Goal: Task Accomplishment & Management: Manage account settings

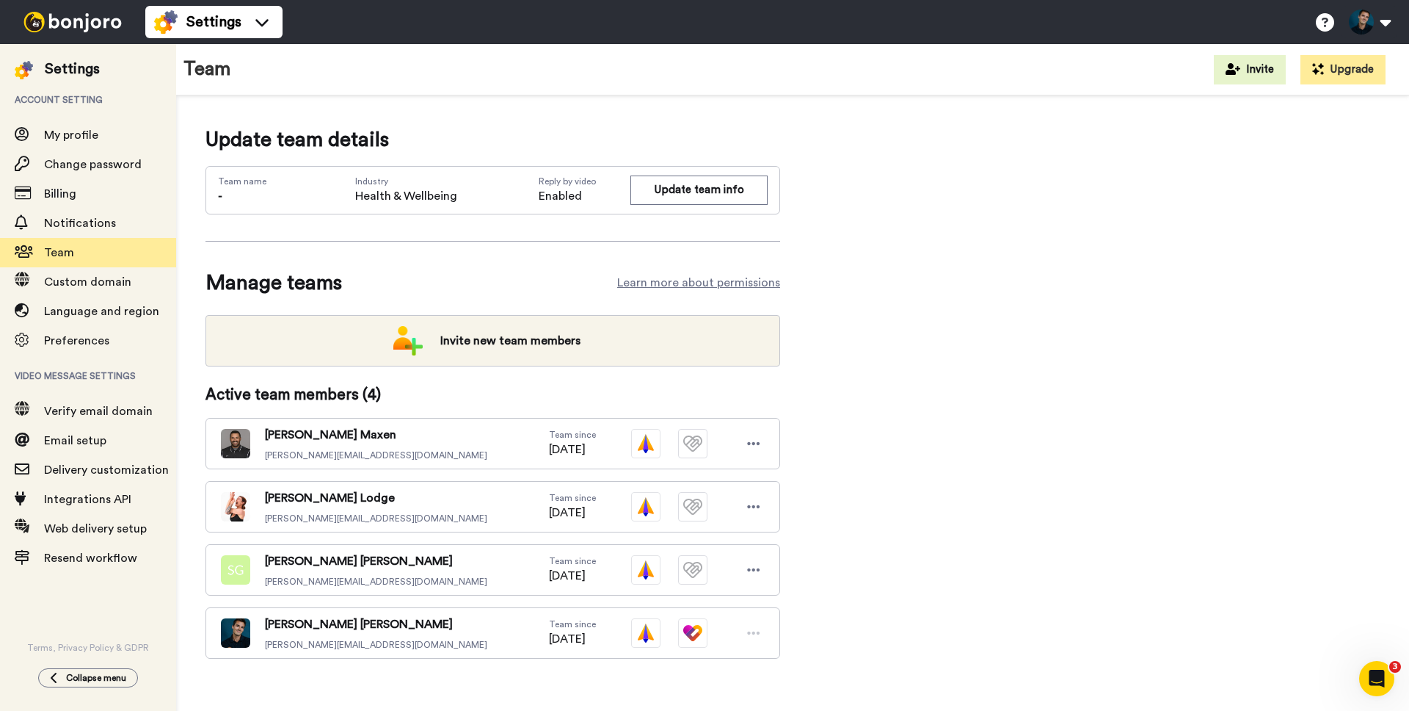
click at [76, 22] on img at bounding box center [73, 22] width 110 height 21
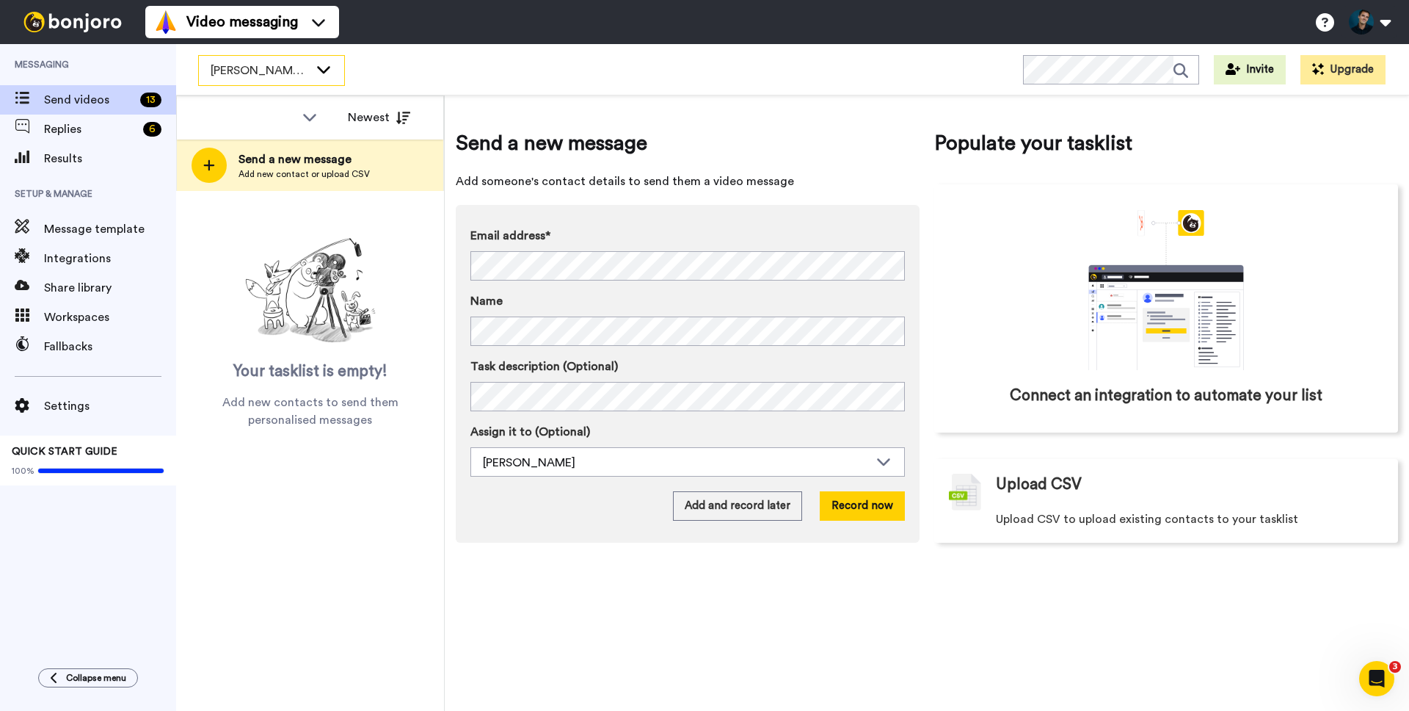
click at [269, 79] on div "[PERSON_NAME]'s Workspace" at bounding box center [271, 70] width 145 height 29
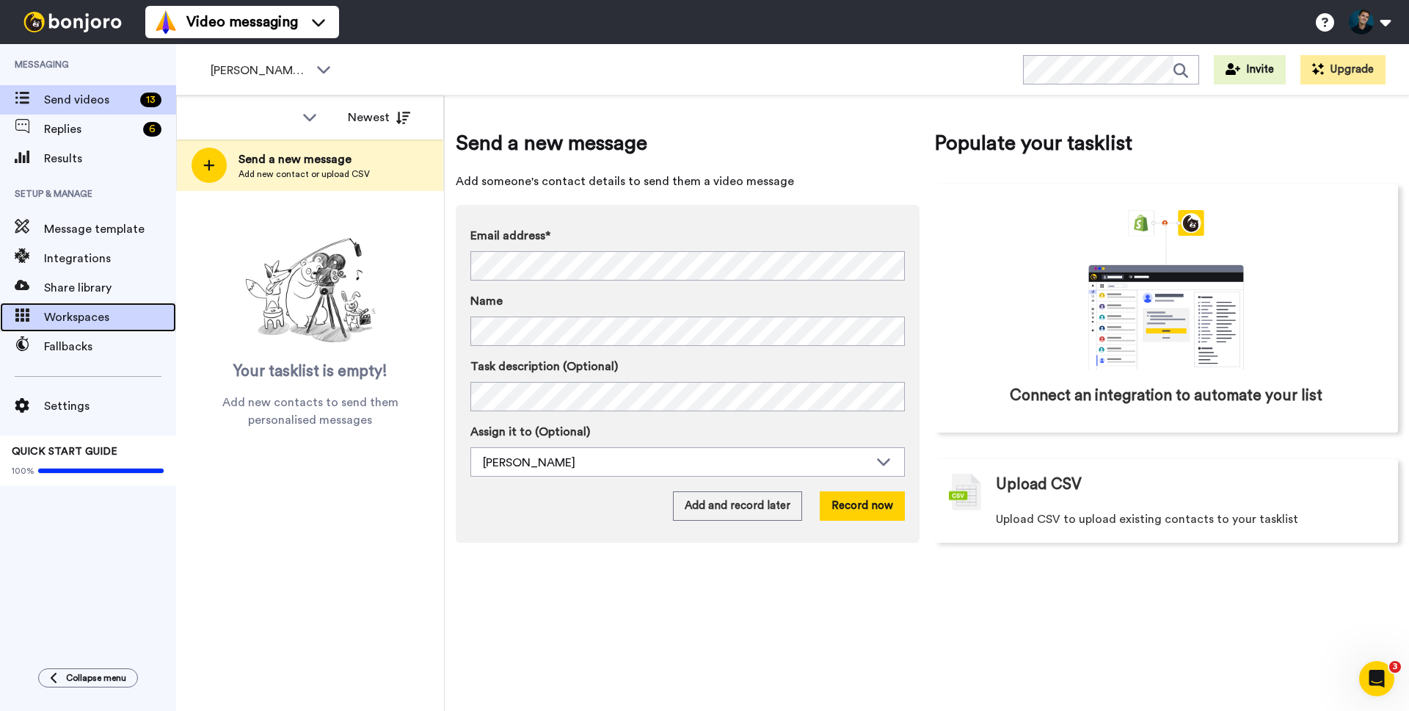
click at [85, 319] on span "Workspaces" at bounding box center [110, 317] width 132 height 18
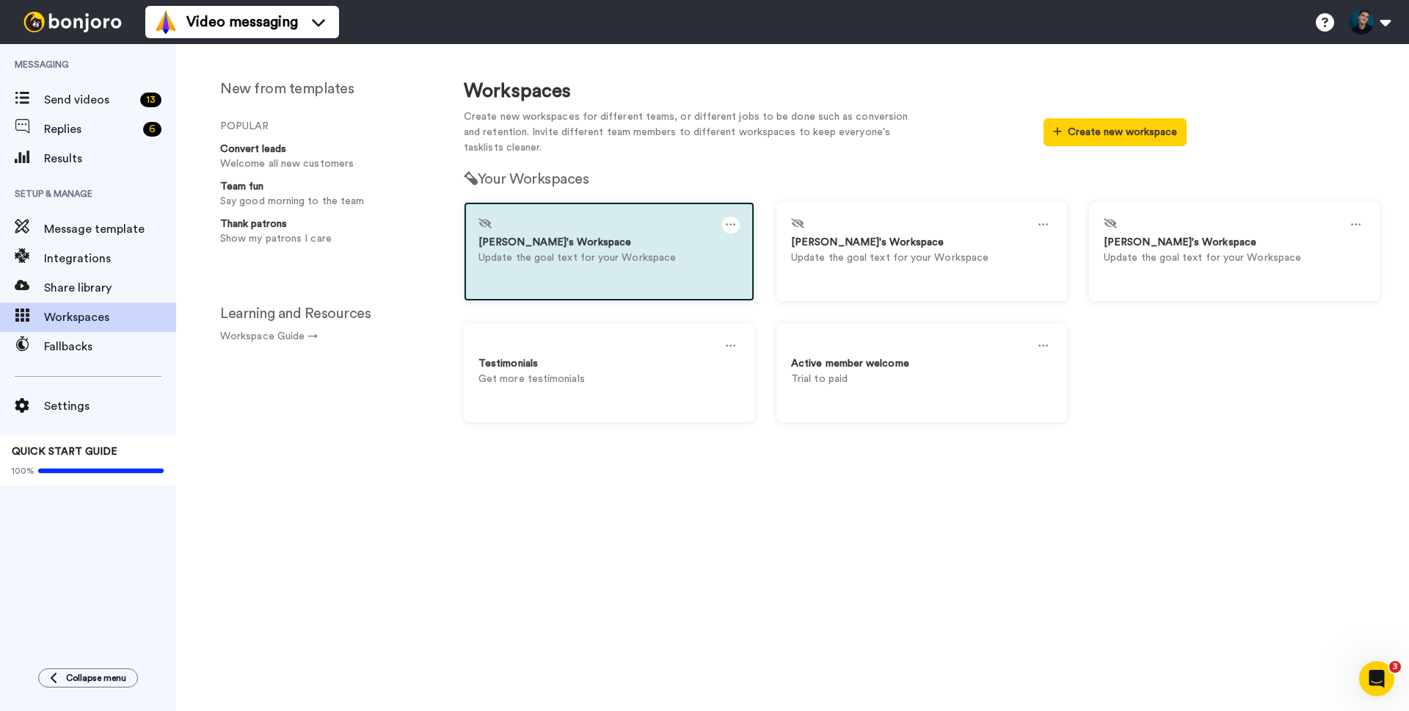
click at [729, 225] on icon at bounding box center [731, 225] width 10 height 16
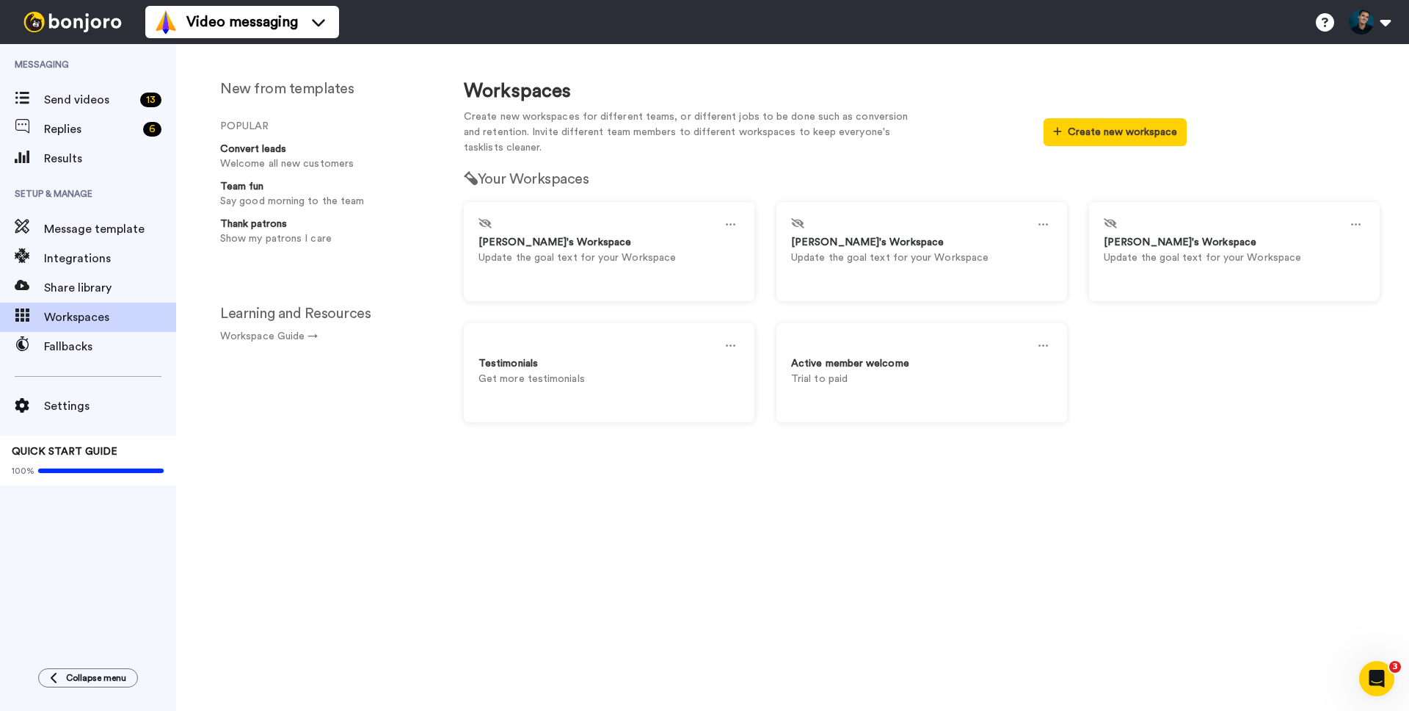
click at [664, 167] on div "Your Workspaces Andrew's Workspace Update the goal text for your Workspace Sama…" at bounding box center [922, 300] width 938 height 288
click at [1077, 140] on button "Create new workspace" at bounding box center [1115, 132] width 143 height 28
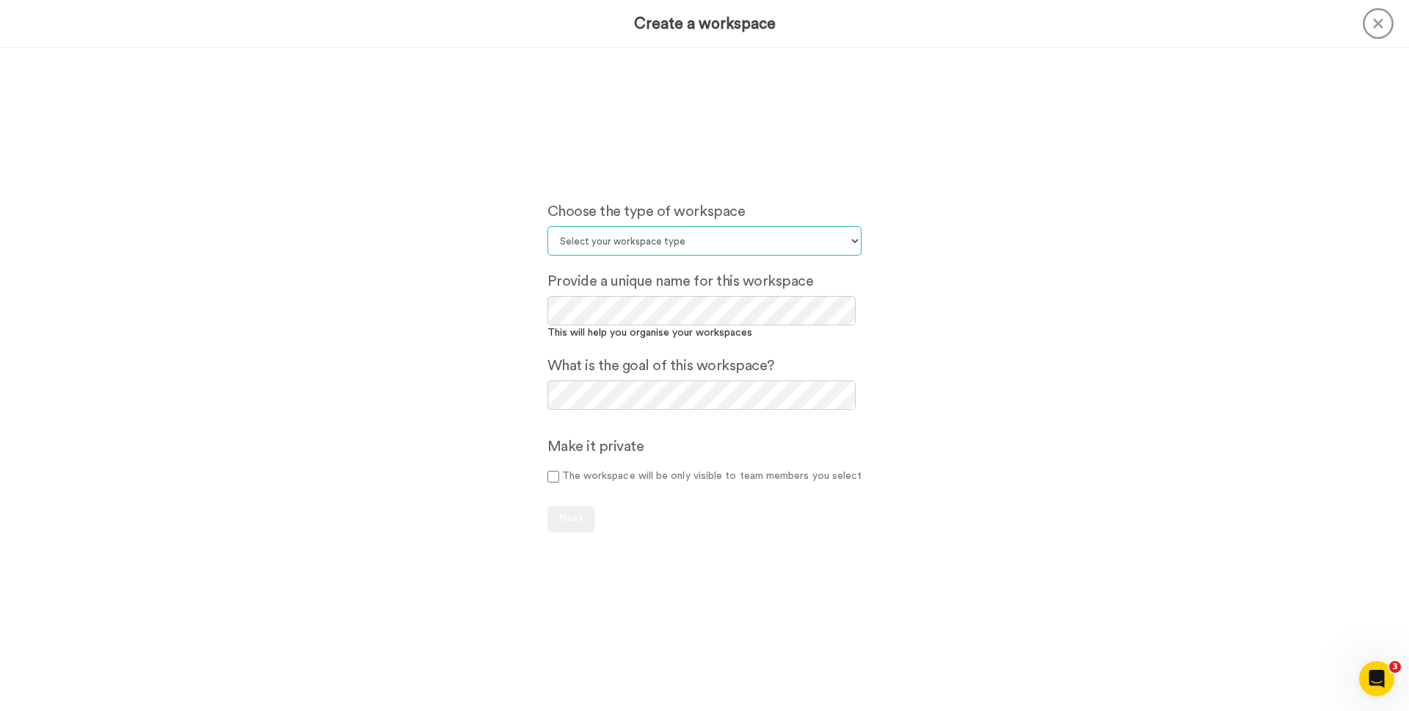
click at [762, 243] on select "Select your workspace type Default Onboarding Activation Retention Team updates…" at bounding box center [705, 240] width 315 height 29
click at [550, 226] on select "Select your workspace type Default Onboarding Activation Retention Team updates…" at bounding box center [705, 240] width 315 height 29
click at [647, 236] on select "Select your workspace type Default Onboarding Activation Retention Team updates…" at bounding box center [705, 240] width 315 height 29
select select "Onboarding"
click at [550, 226] on select "Select your workspace type Default Onboarding Activation Retention Team updates…" at bounding box center [705, 240] width 315 height 29
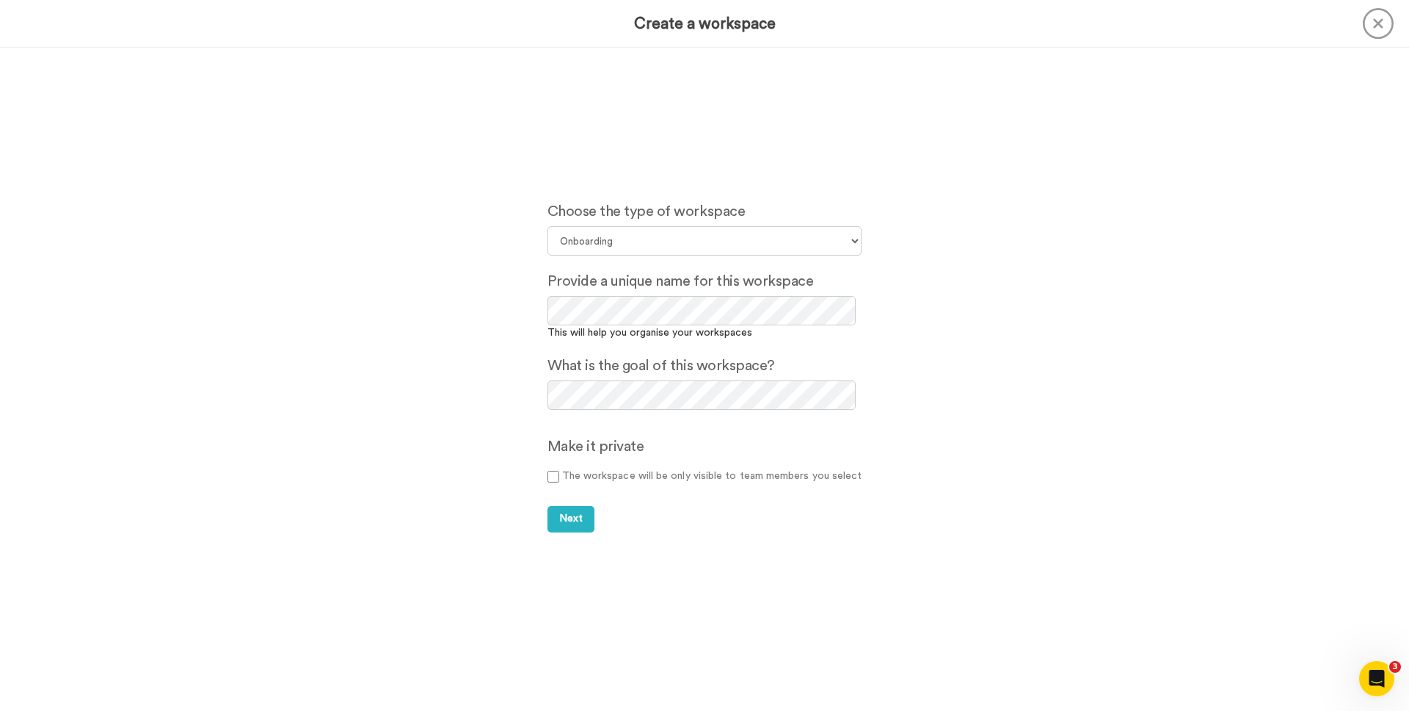
drag, startPoint x: 358, startPoint y: 396, endPoint x: 542, endPoint y: 384, distance: 184.7
click at [358, 396] on div "Choose the type of workspace Select your workspace type Default Onboarding Acti…" at bounding box center [704, 379] width 1409 height 663
click at [576, 520] on span "Next" at bounding box center [570, 518] width 23 height 10
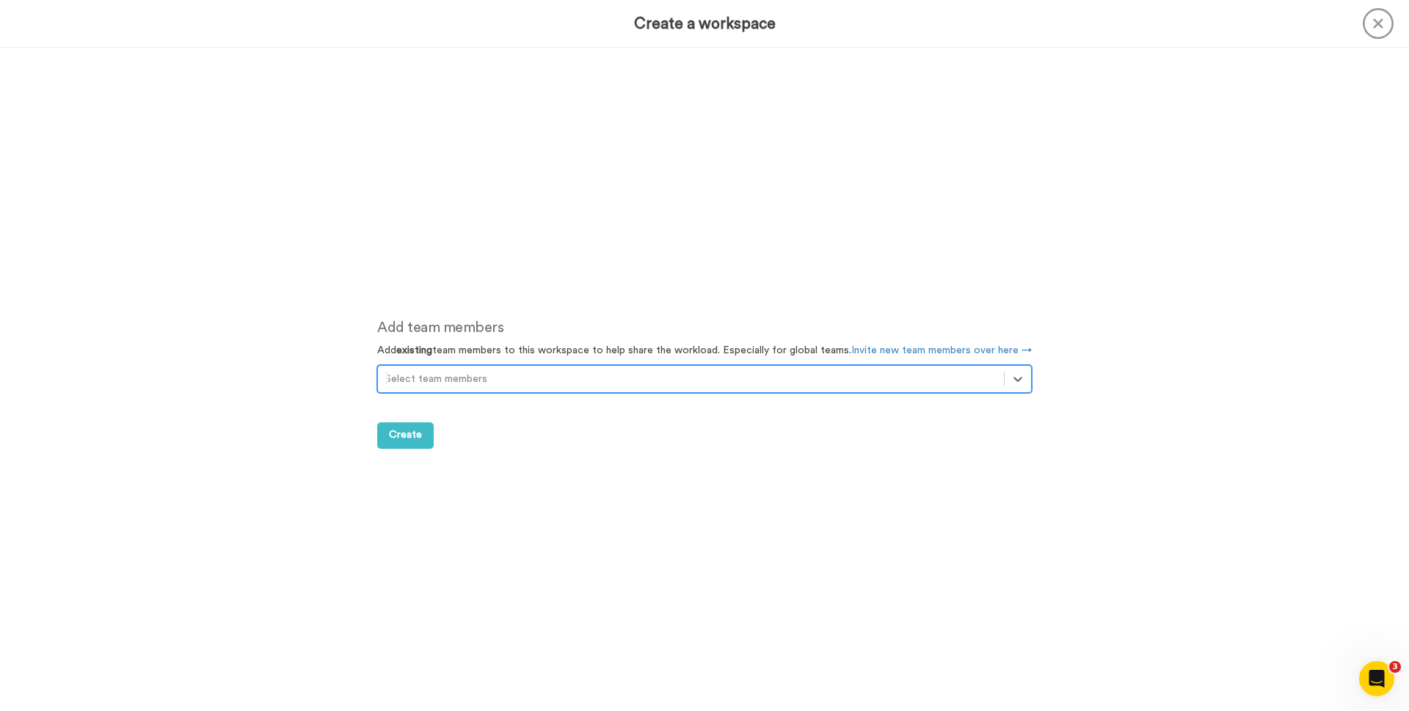
scroll to position [663, 0]
click at [607, 382] on div at bounding box center [690, 377] width 611 height 18
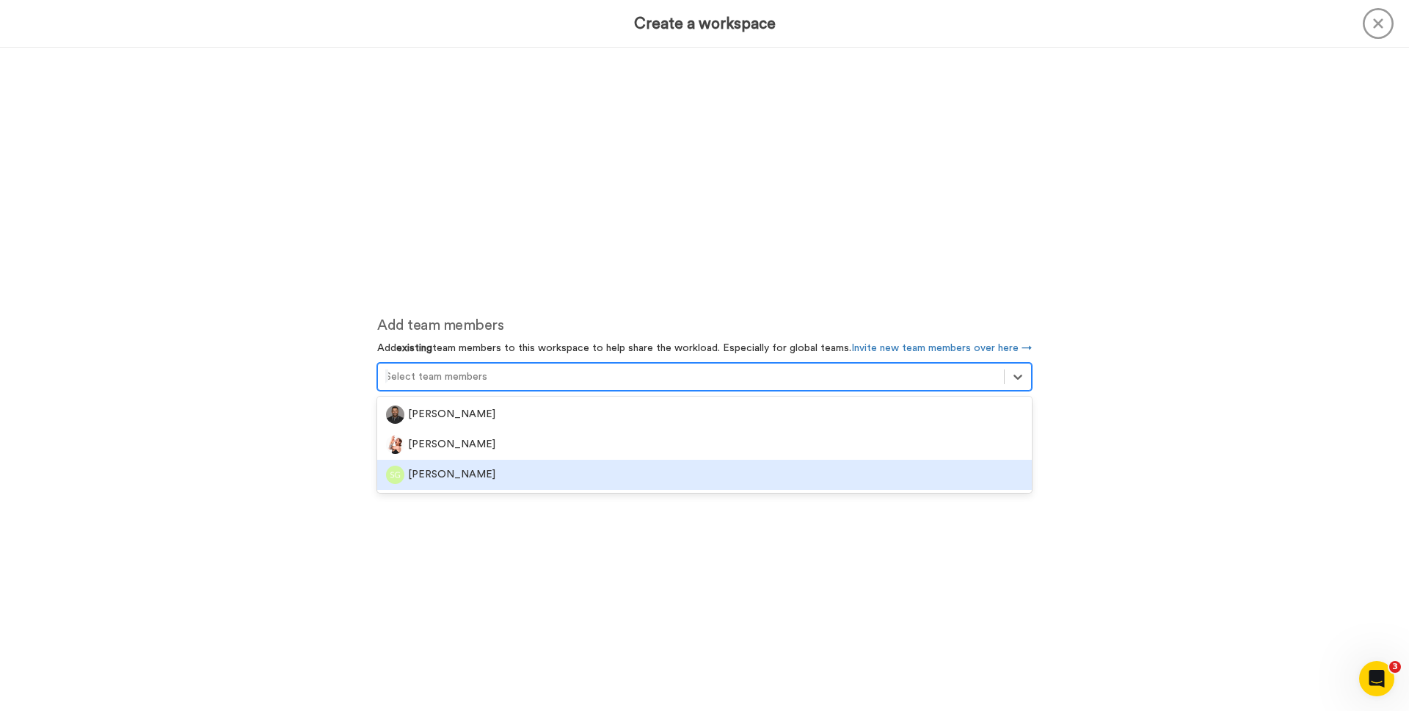
click at [496, 465] on div "[PERSON_NAME]" at bounding box center [704, 474] width 637 height 18
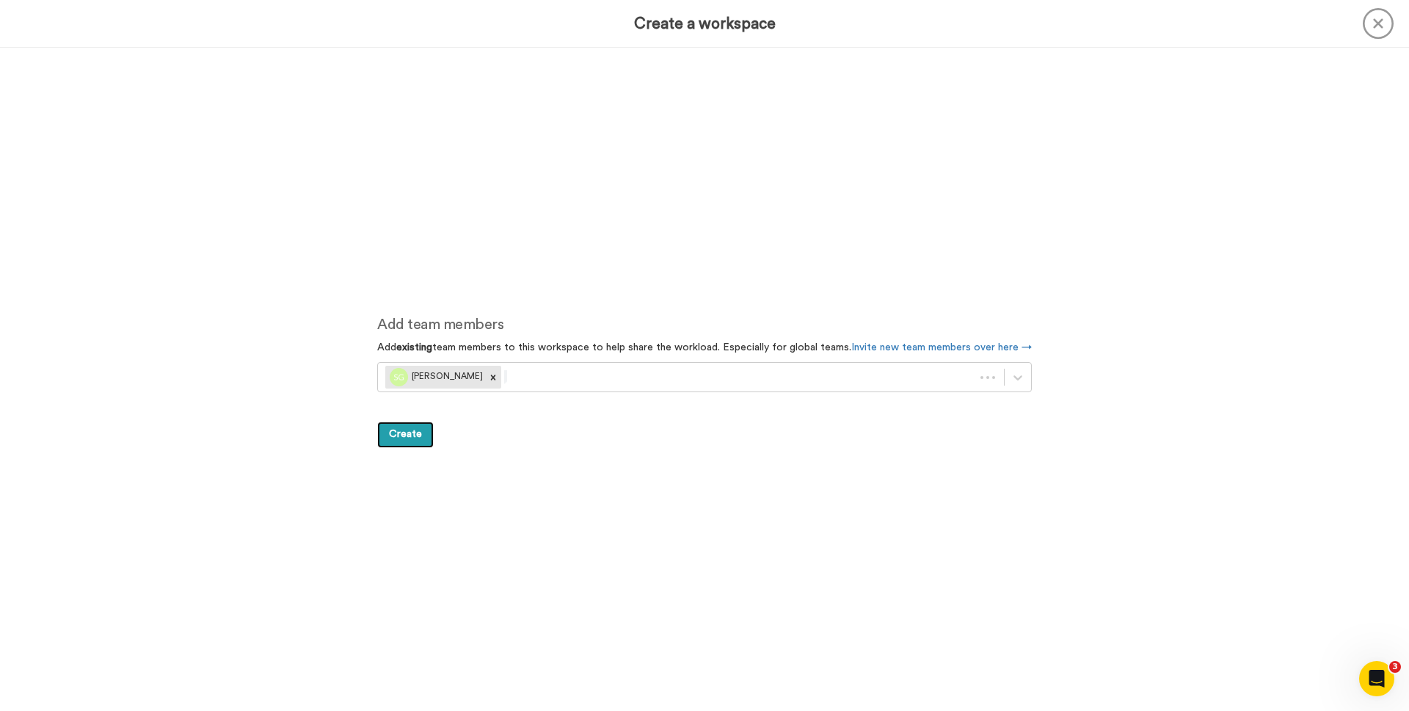
click at [421, 433] on span "Create" at bounding box center [405, 434] width 33 height 10
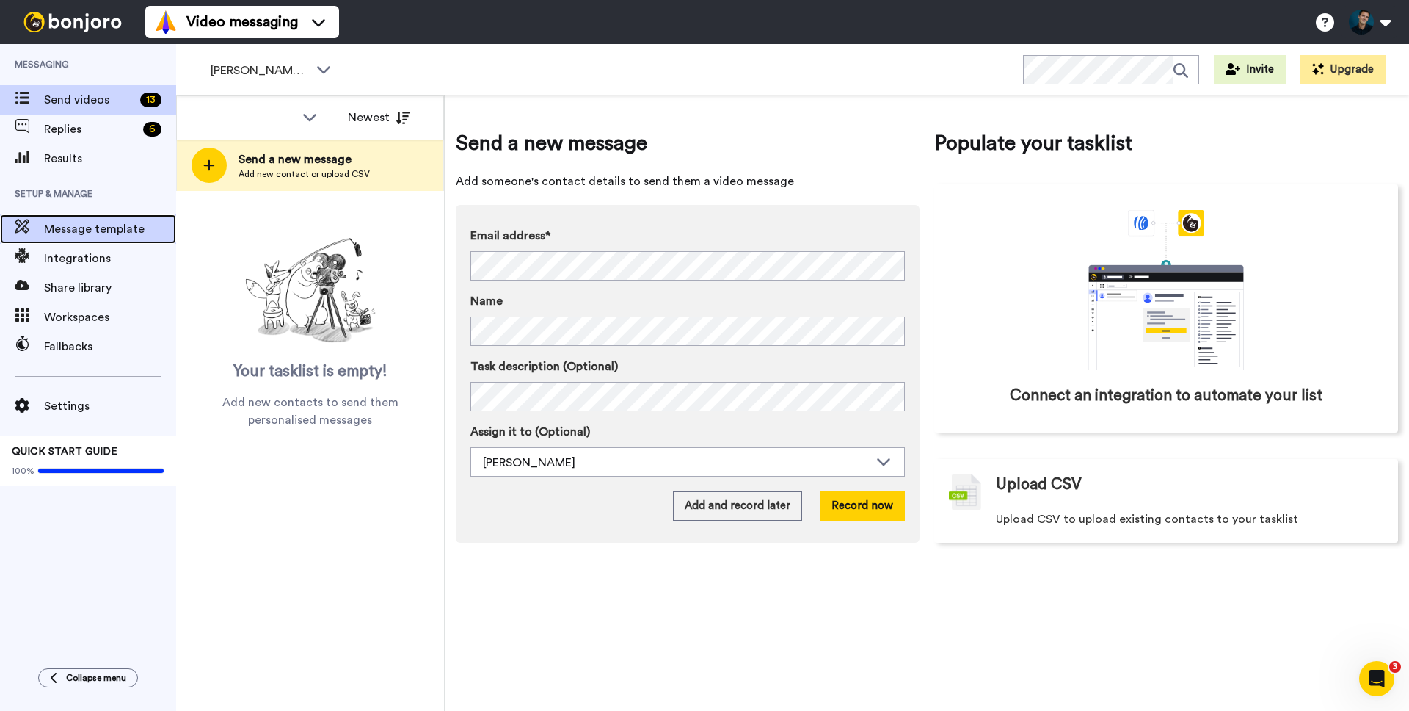
click at [65, 236] on span "Message template" at bounding box center [110, 229] width 132 height 18
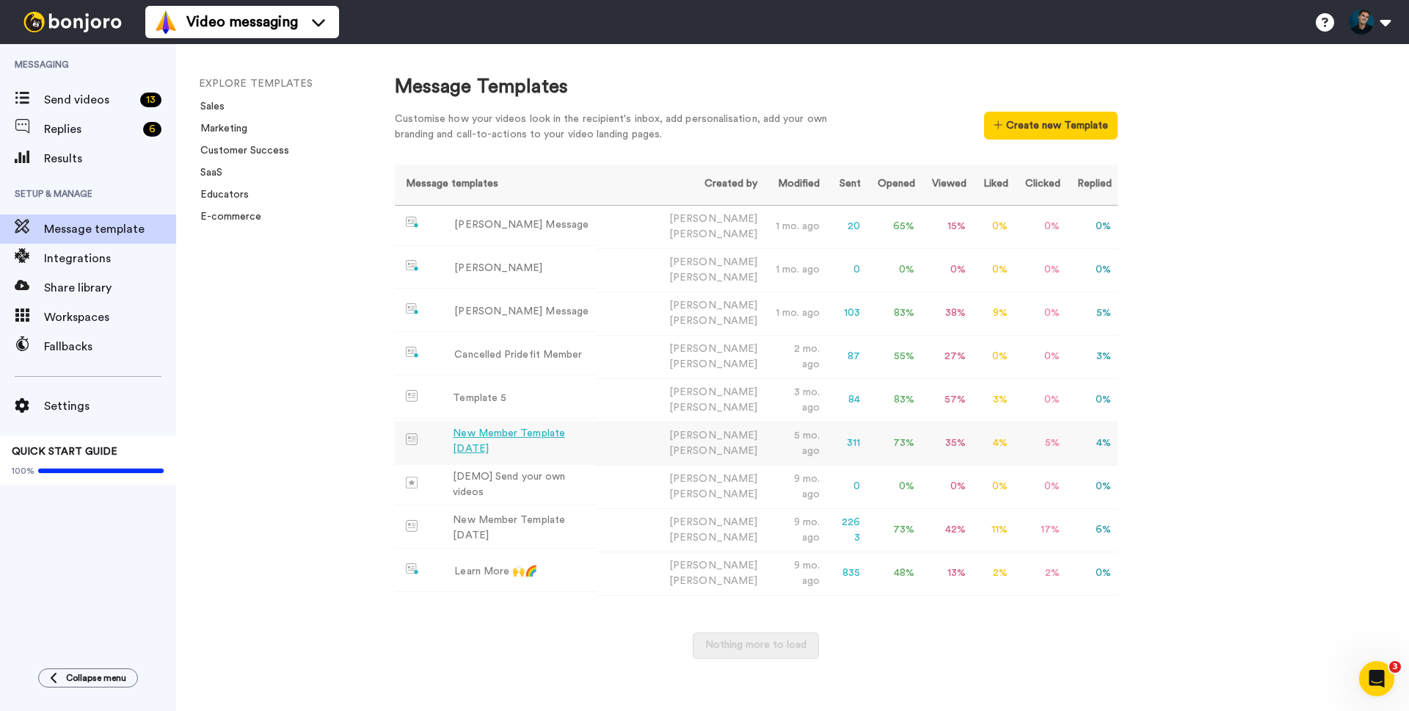
click at [560, 426] on div "New Member Template 2.20.25" at bounding box center [522, 441] width 138 height 31
click at [574, 512] on div "New Member Template [DATE]" at bounding box center [522, 527] width 138 height 31
click at [1067, 551] on td "0 %" at bounding box center [1092, 572] width 51 height 43
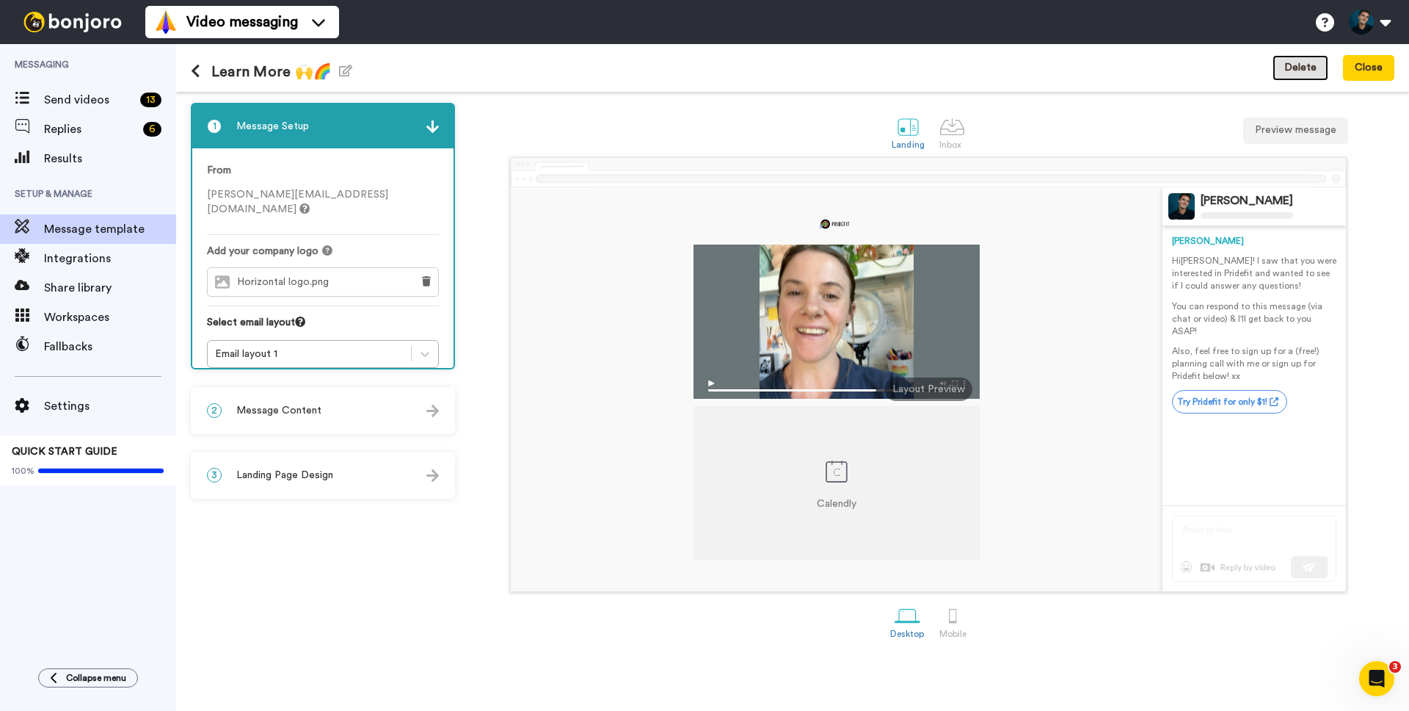
click at [1296, 70] on button "Delete" at bounding box center [1301, 68] width 56 height 26
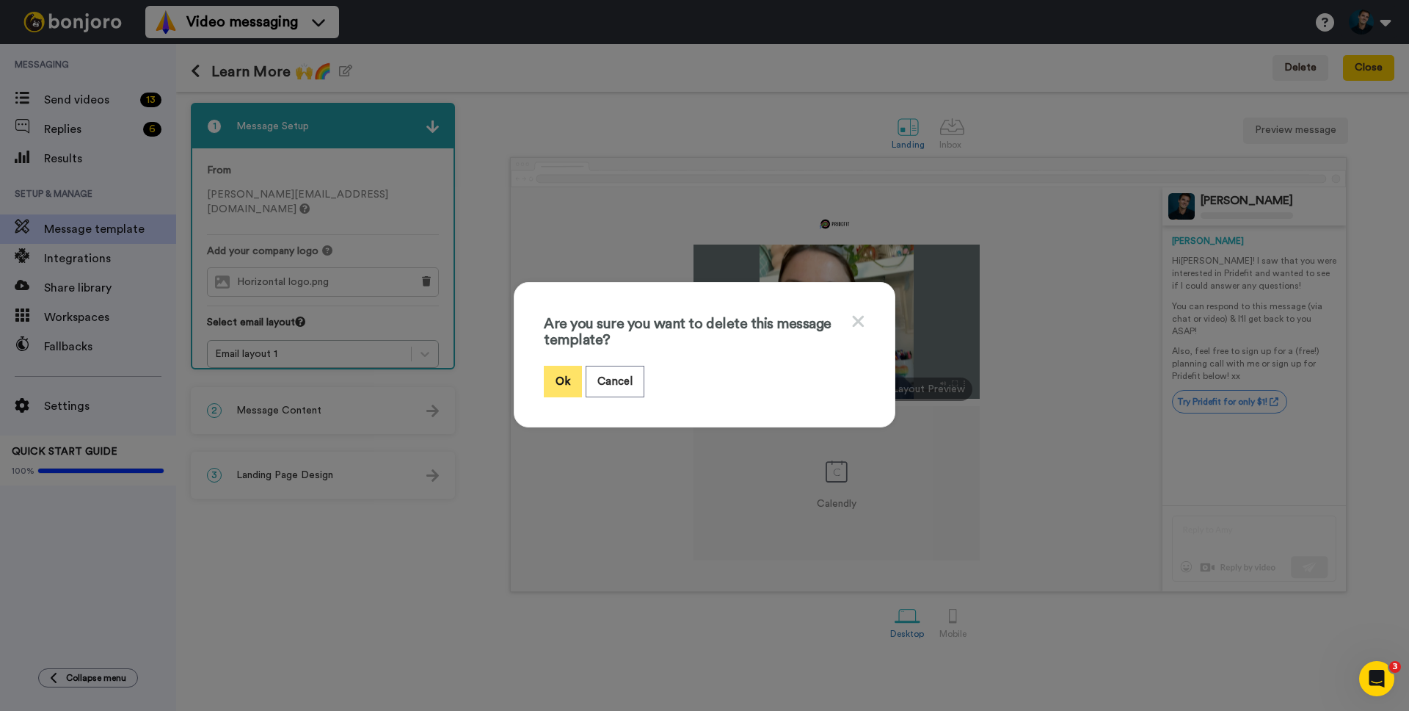
click at [554, 384] on button "Ok" at bounding box center [563, 382] width 38 height 32
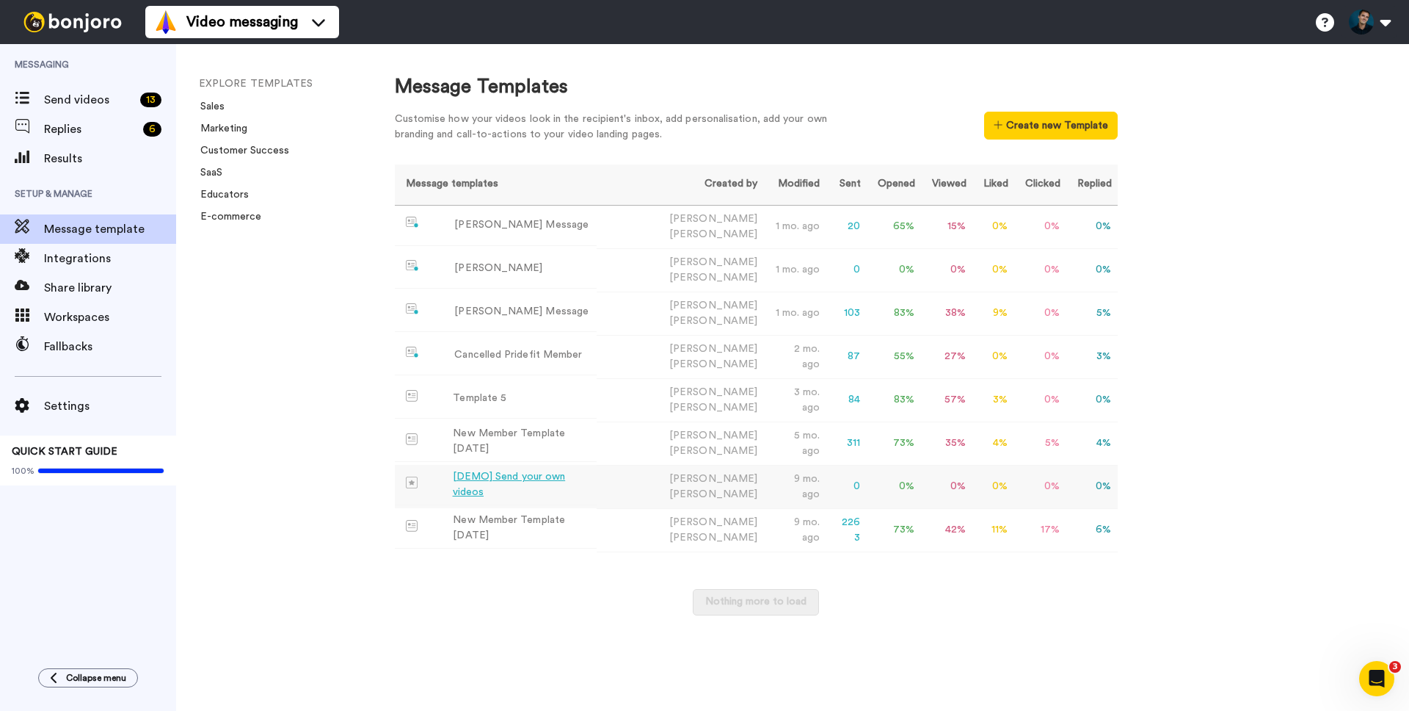
click at [536, 469] on div "[DEMO] Send your own videos" at bounding box center [522, 484] width 138 height 31
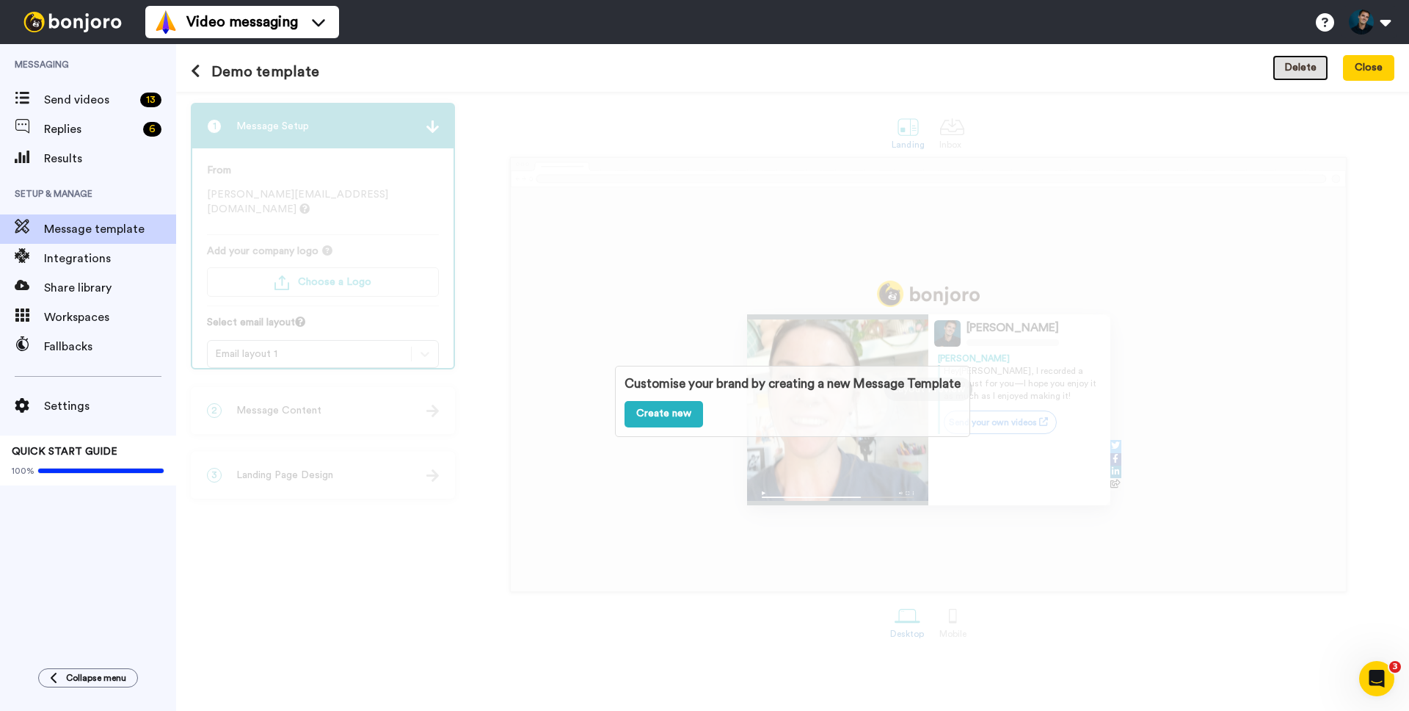
click at [1299, 66] on button "Delete" at bounding box center [1301, 68] width 56 height 26
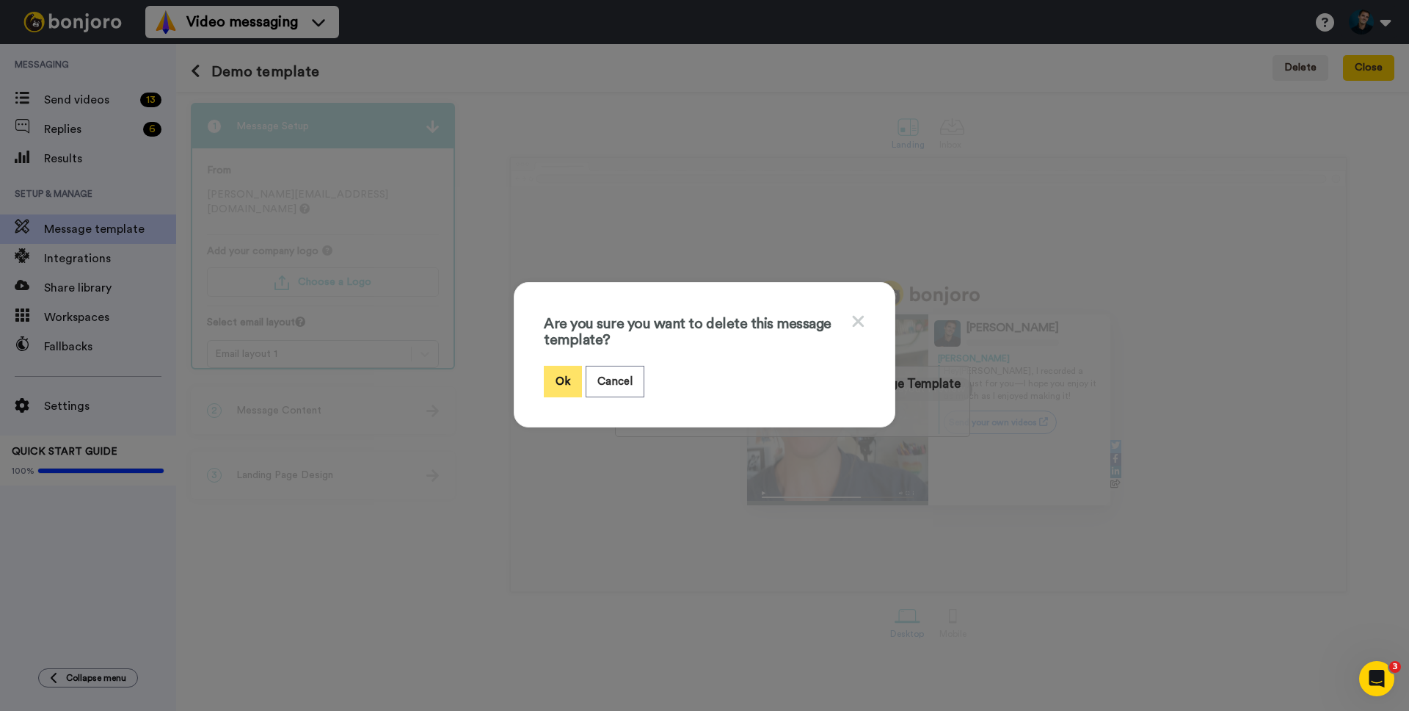
click at [562, 379] on button "Ok" at bounding box center [563, 382] width 38 height 32
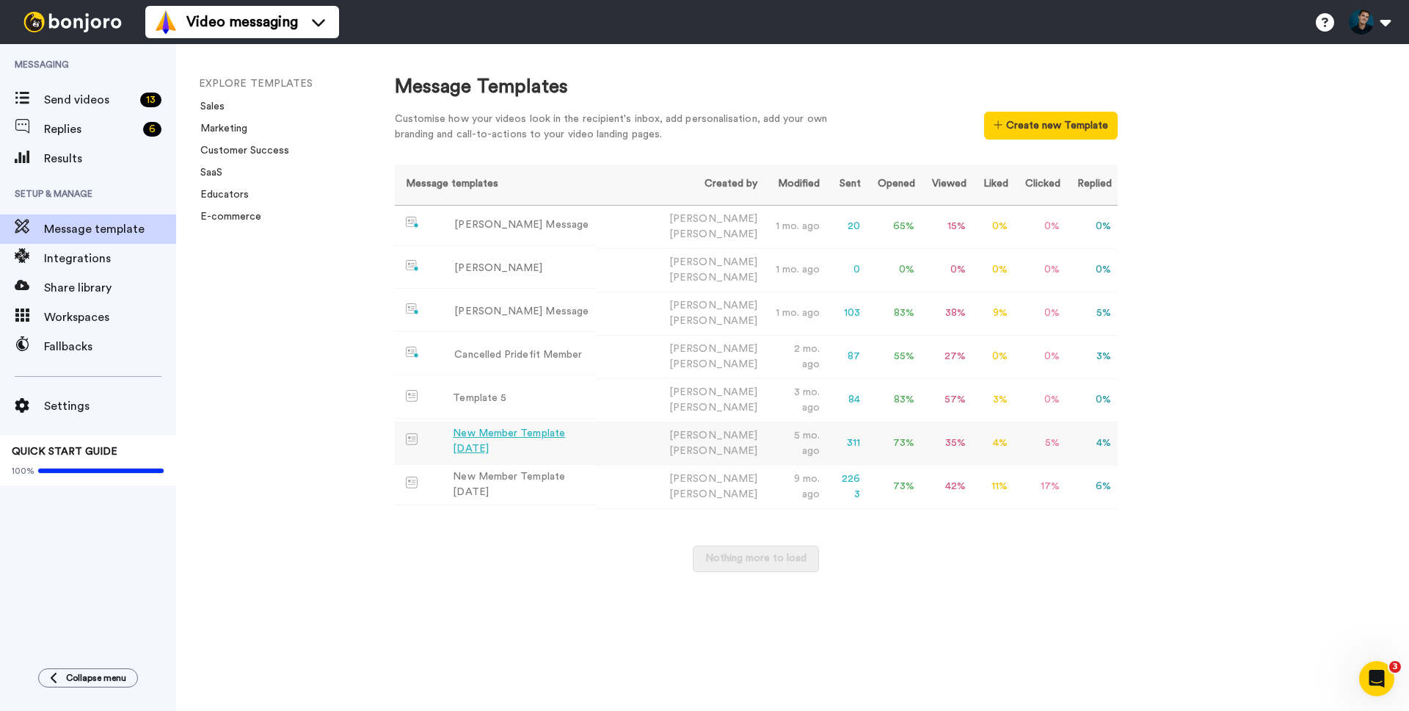
click at [573, 429] on div "New Member Template [DATE]" at bounding box center [522, 441] width 138 height 31
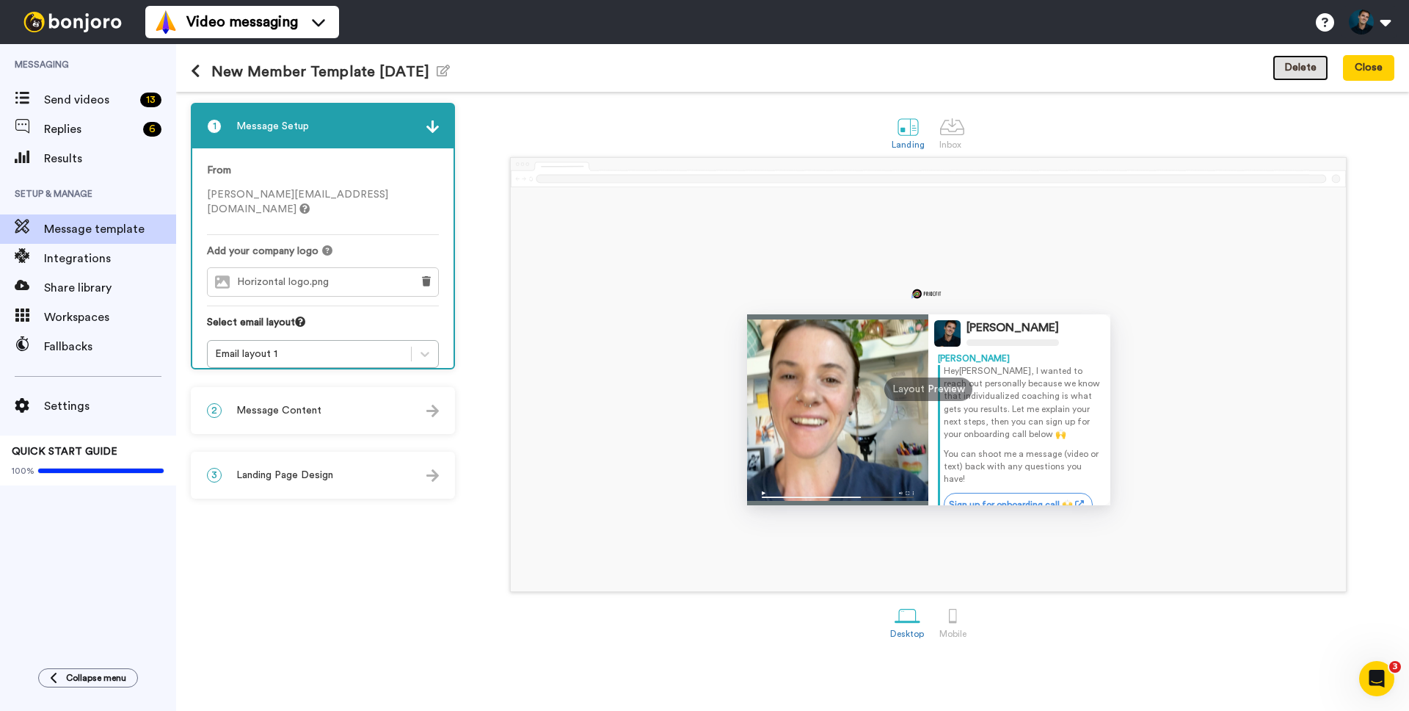
click at [1324, 64] on button "Delete" at bounding box center [1301, 68] width 56 height 26
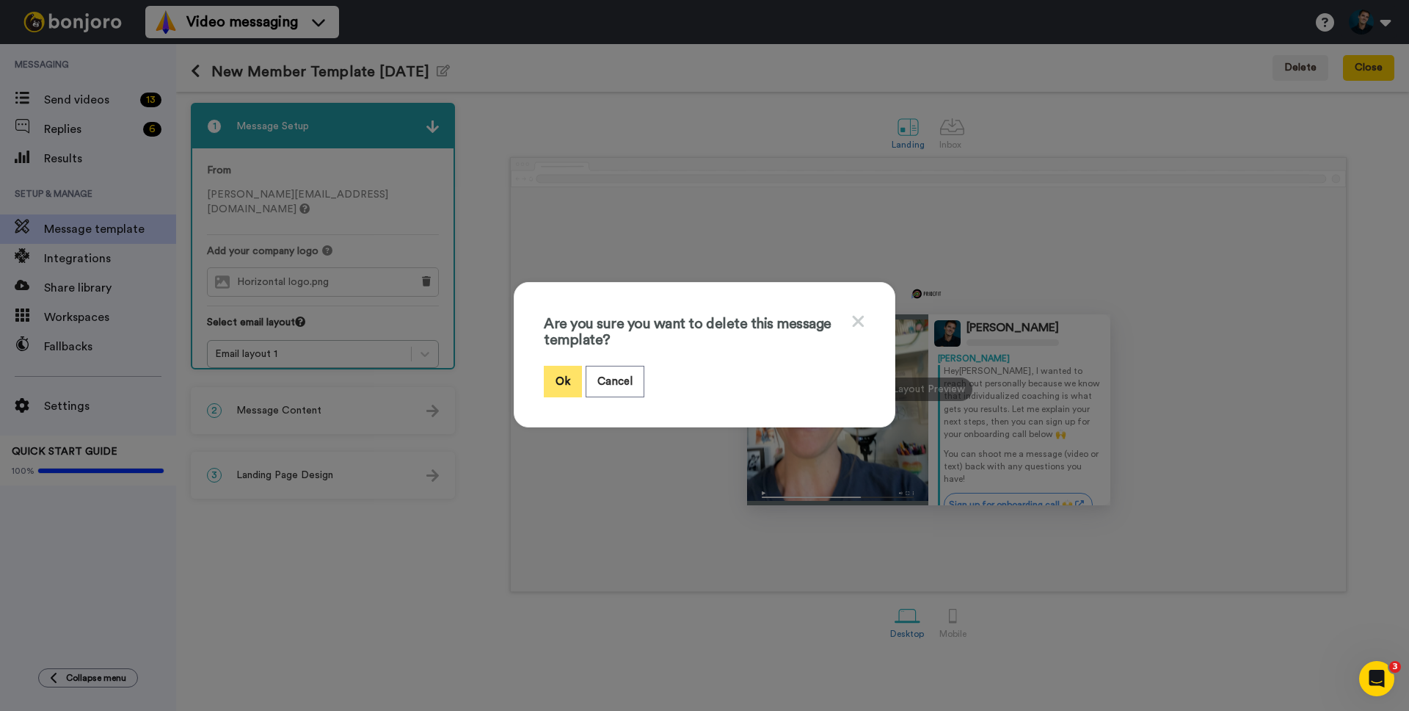
click at [556, 375] on button "Ok" at bounding box center [563, 382] width 38 height 32
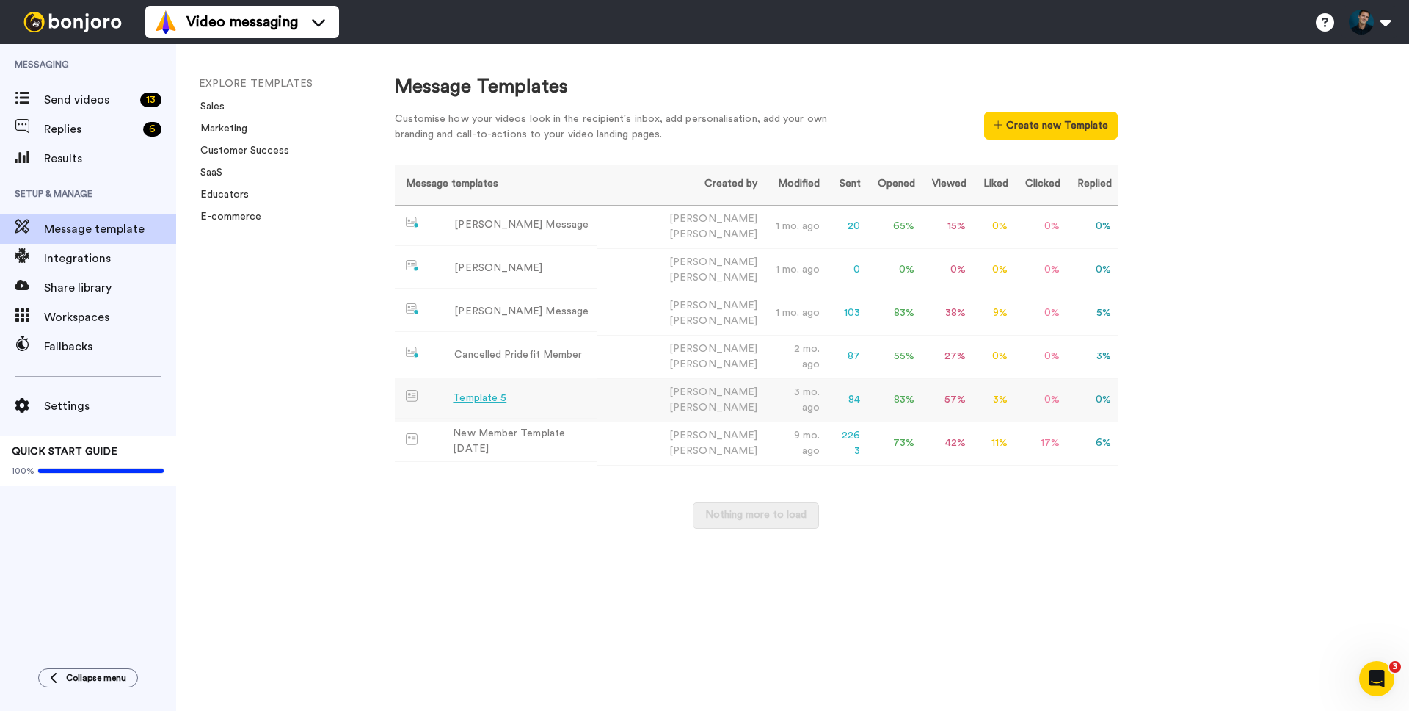
click at [477, 391] on div "Template 5" at bounding box center [480, 398] width 54 height 15
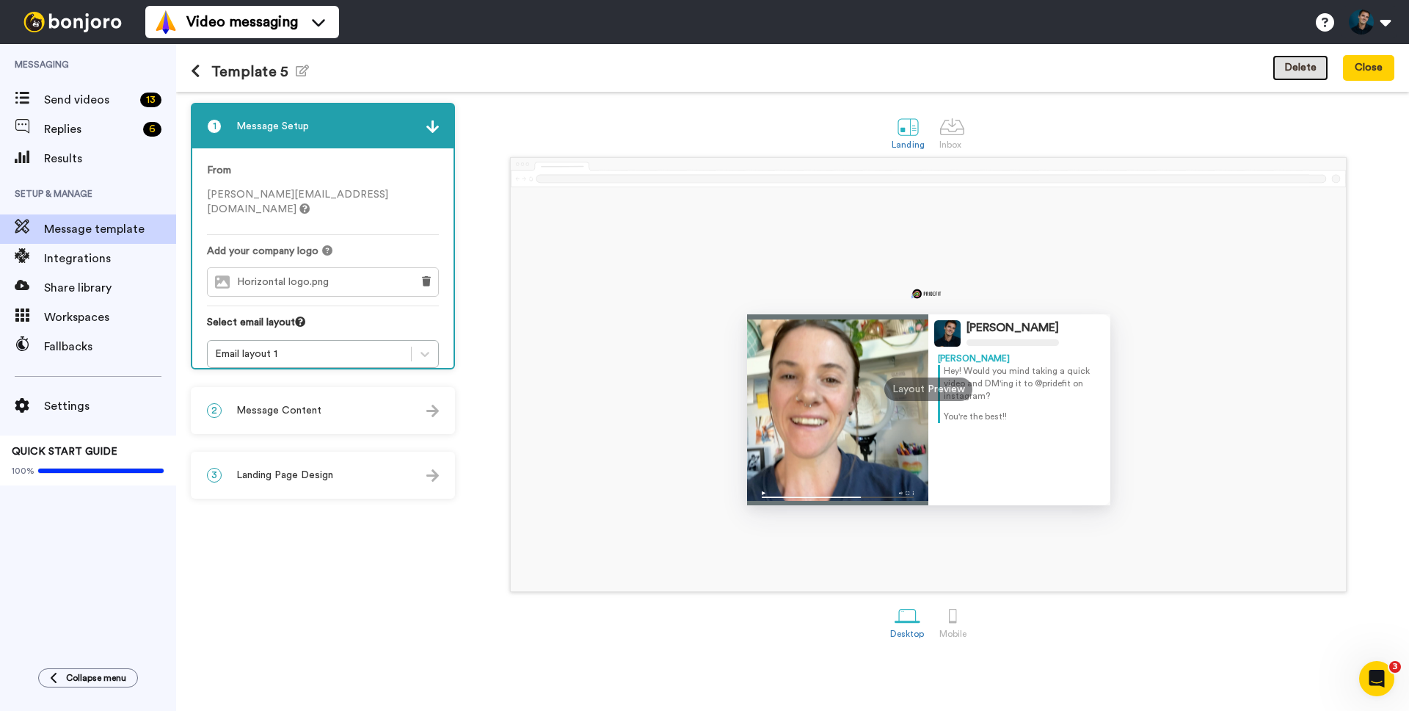
click at [1310, 69] on button "Delete" at bounding box center [1301, 68] width 56 height 26
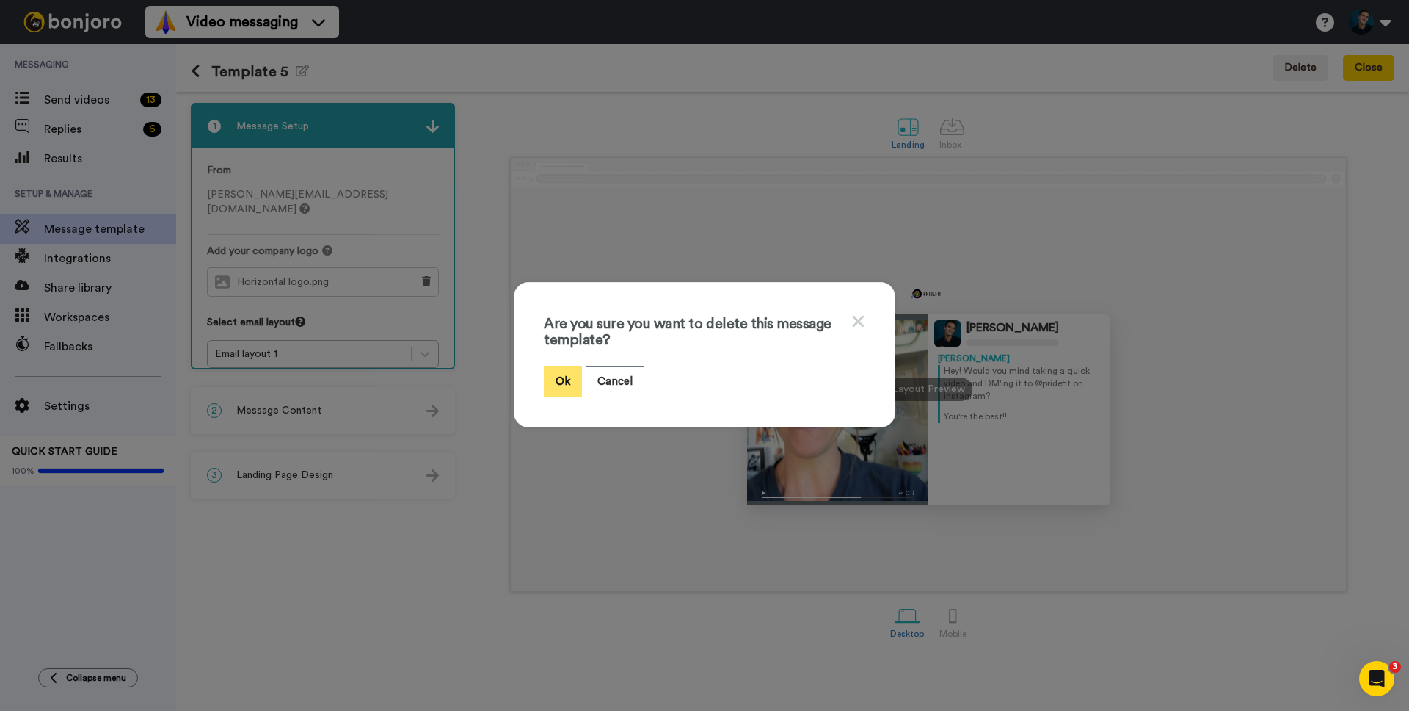
click at [576, 385] on button "Ok" at bounding box center [563, 382] width 38 height 32
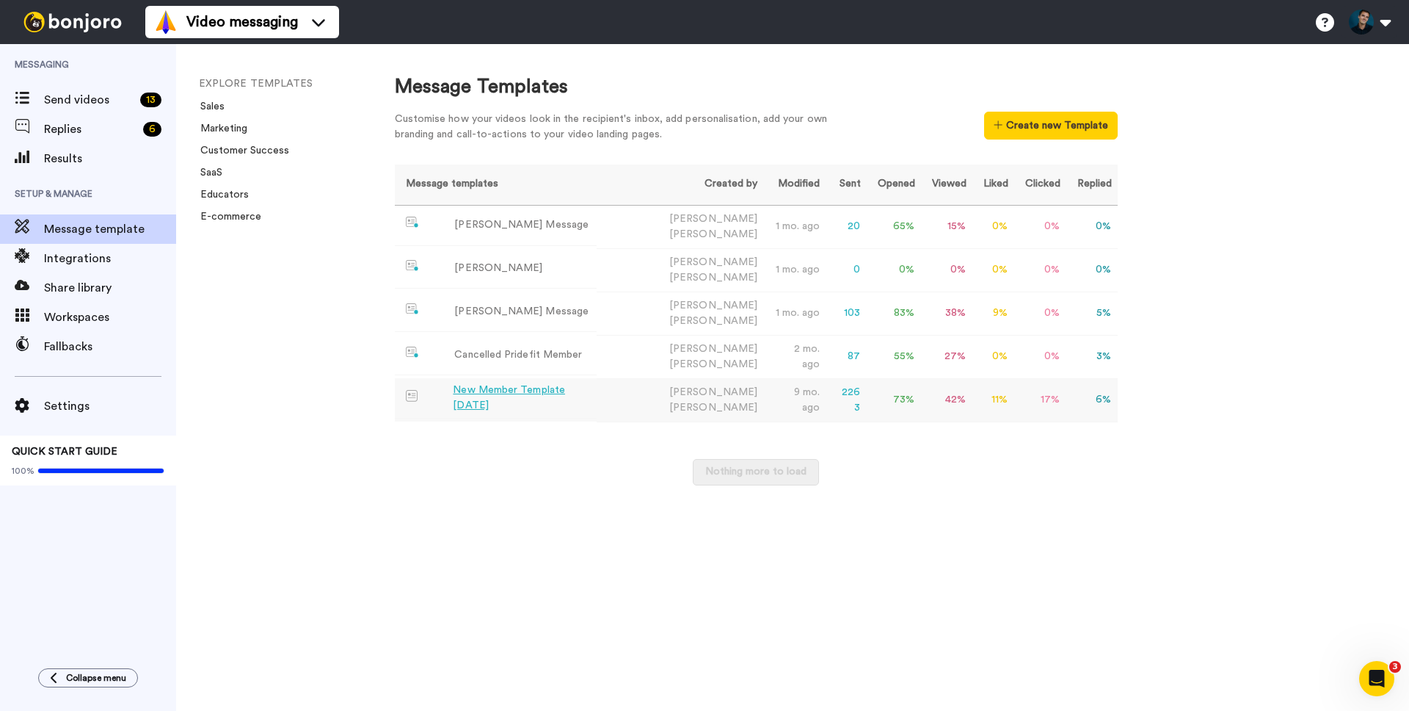
click at [487, 387] on div "New Member Template [DATE]" at bounding box center [522, 397] width 138 height 31
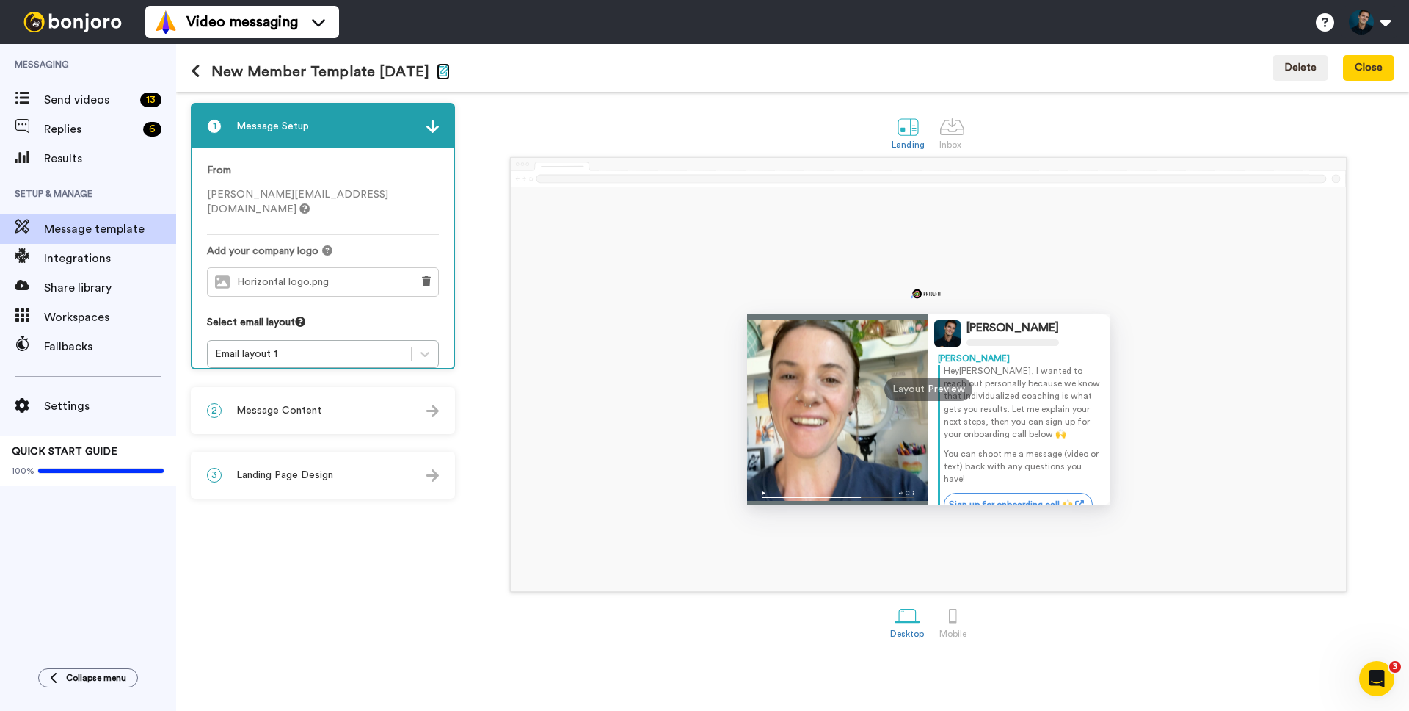
click at [441, 74] on icon "button" at bounding box center [443, 71] width 13 height 12
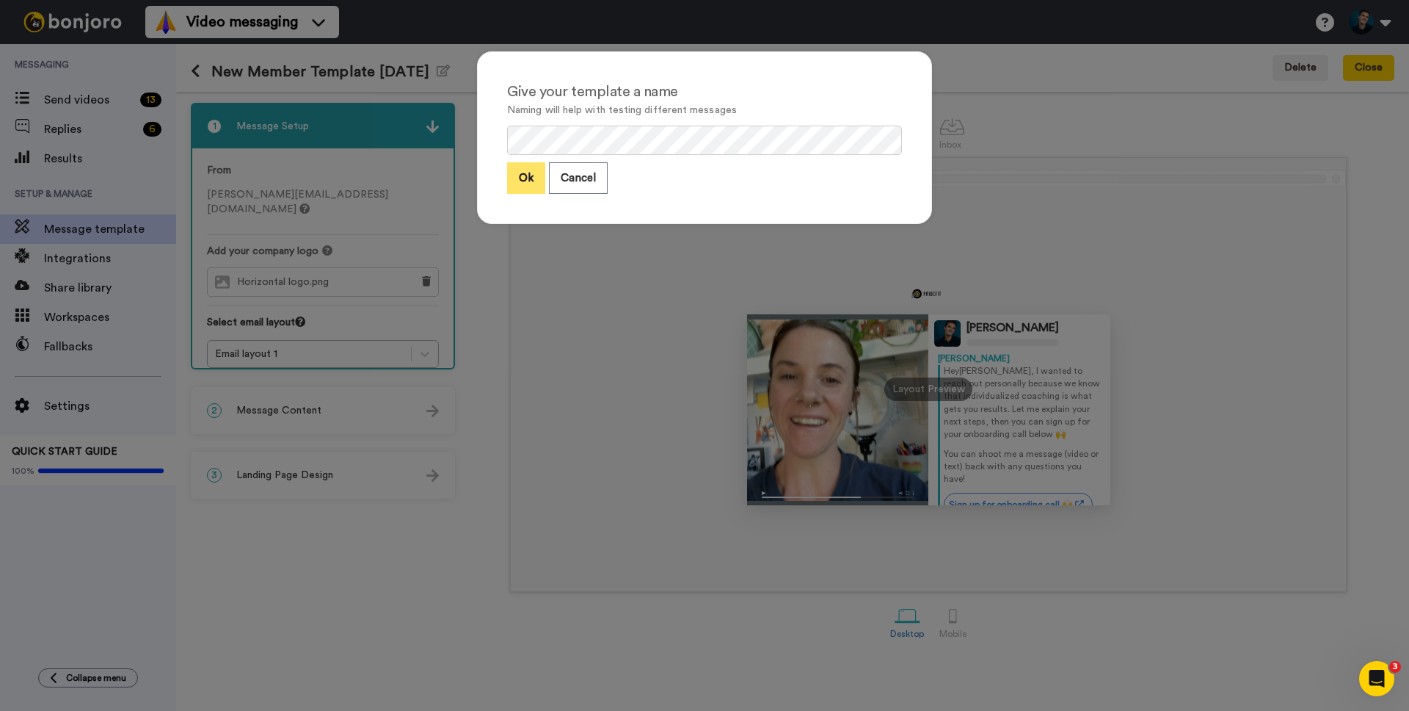
click at [532, 175] on button "Ok" at bounding box center [526, 178] width 38 height 32
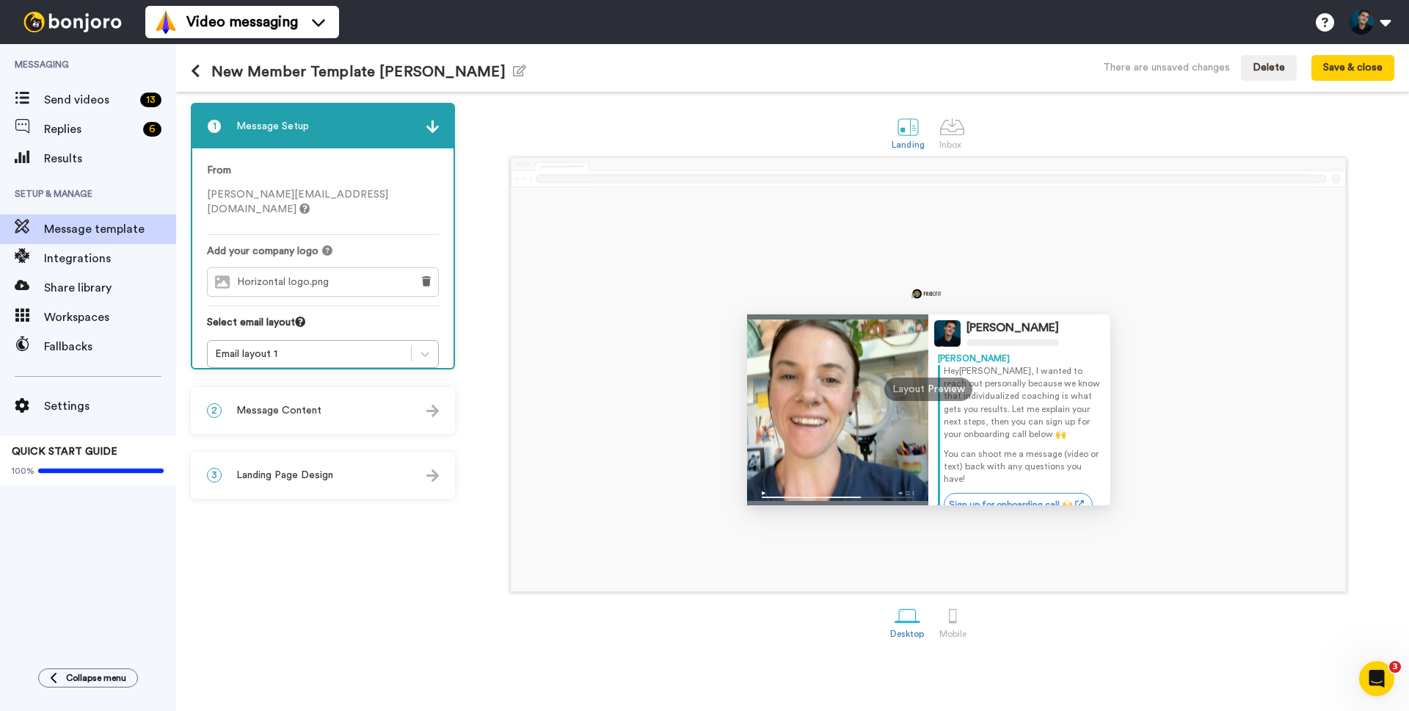
click at [201, 72] on button at bounding box center [201, 72] width 21 height 16
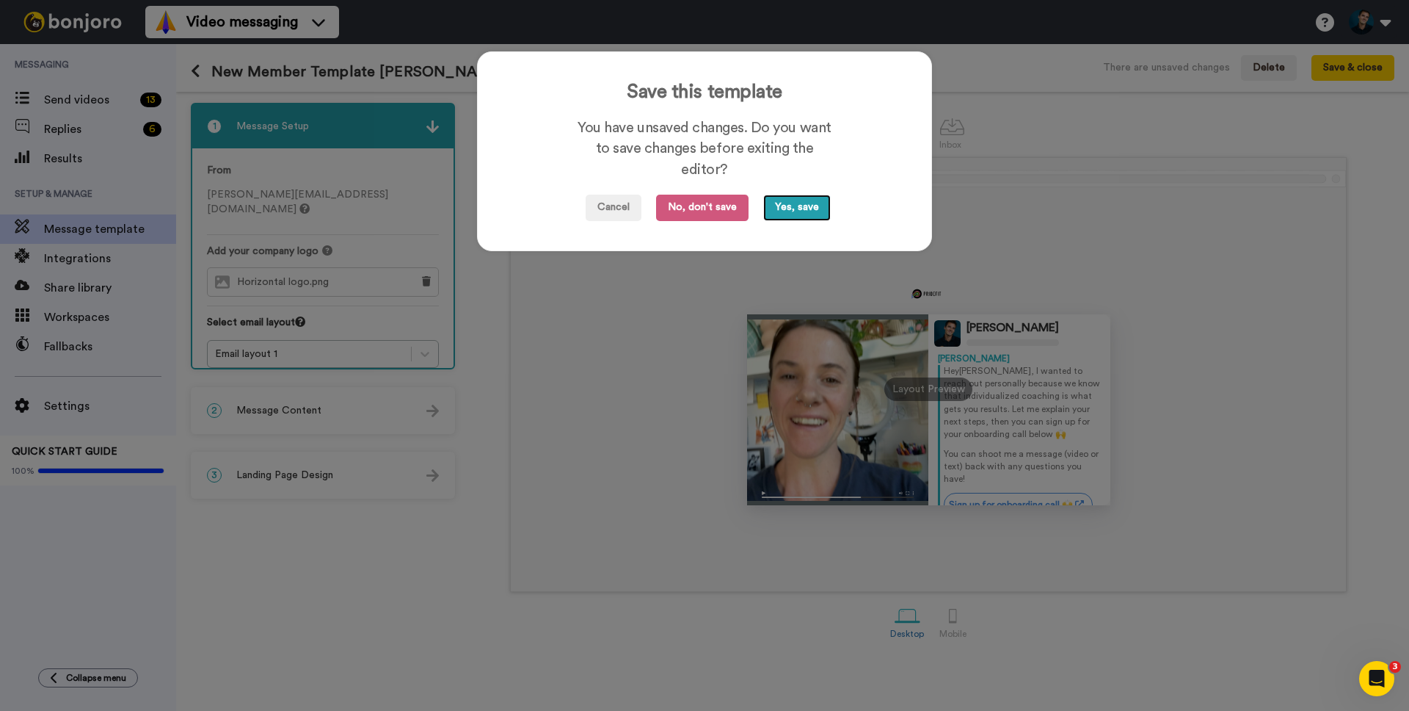
click at [797, 206] on button "Yes, save" at bounding box center [797, 208] width 68 height 26
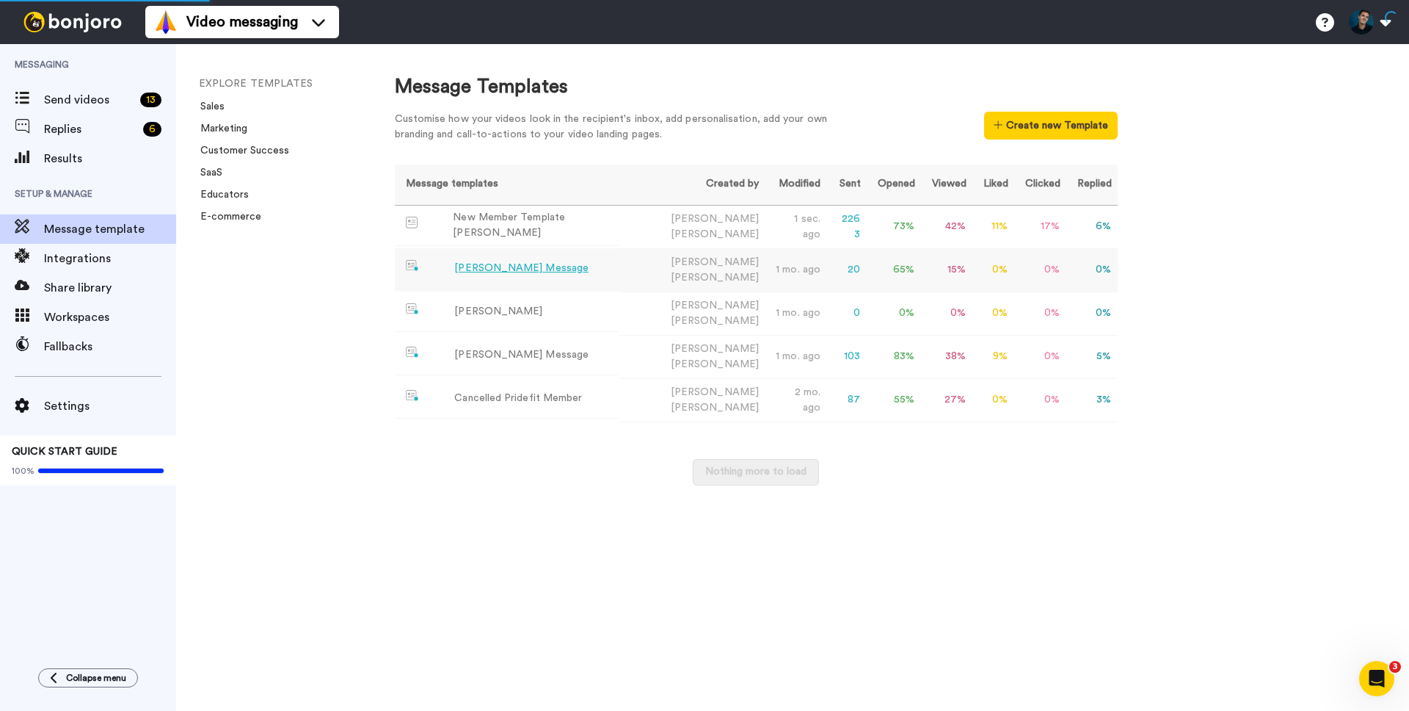
click at [514, 269] on div "Andrew Message" at bounding box center [521, 268] width 134 height 15
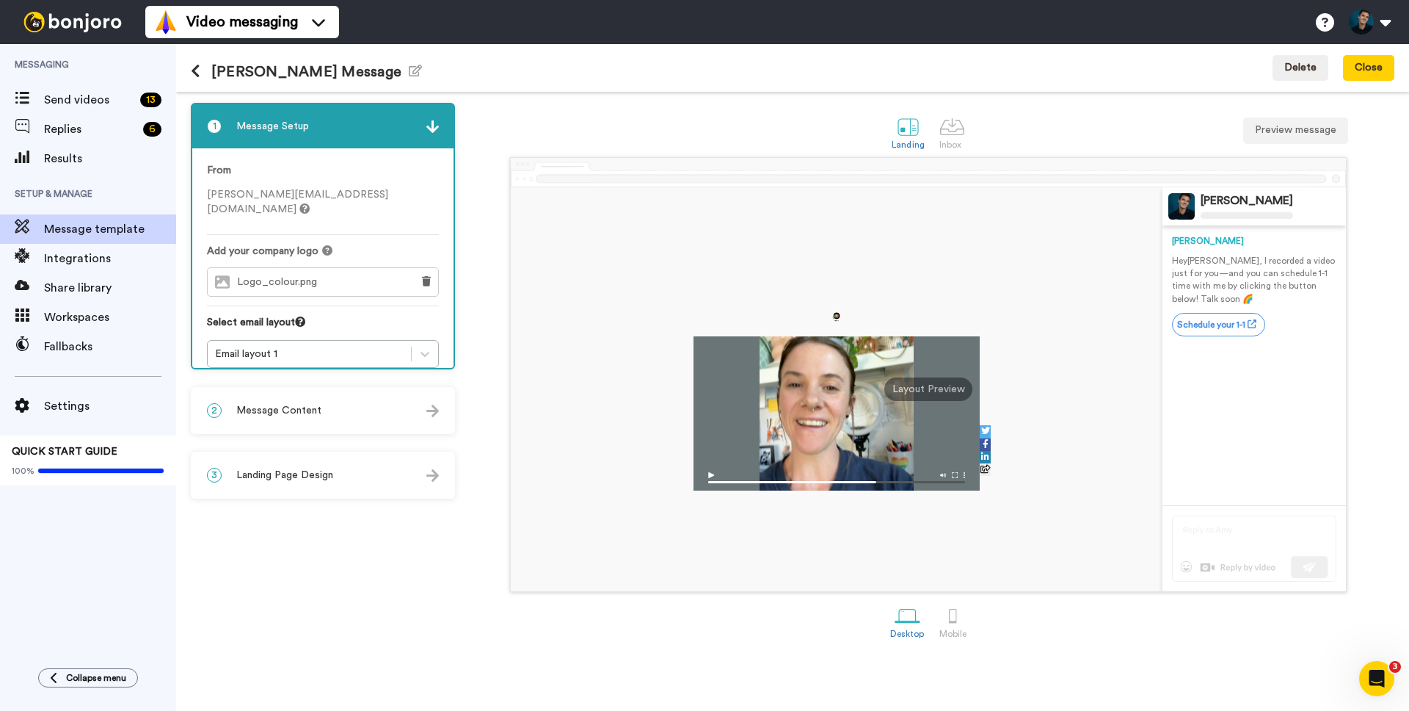
click at [315, 415] on span "Message Content" at bounding box center [278, 410] width 85 height 15
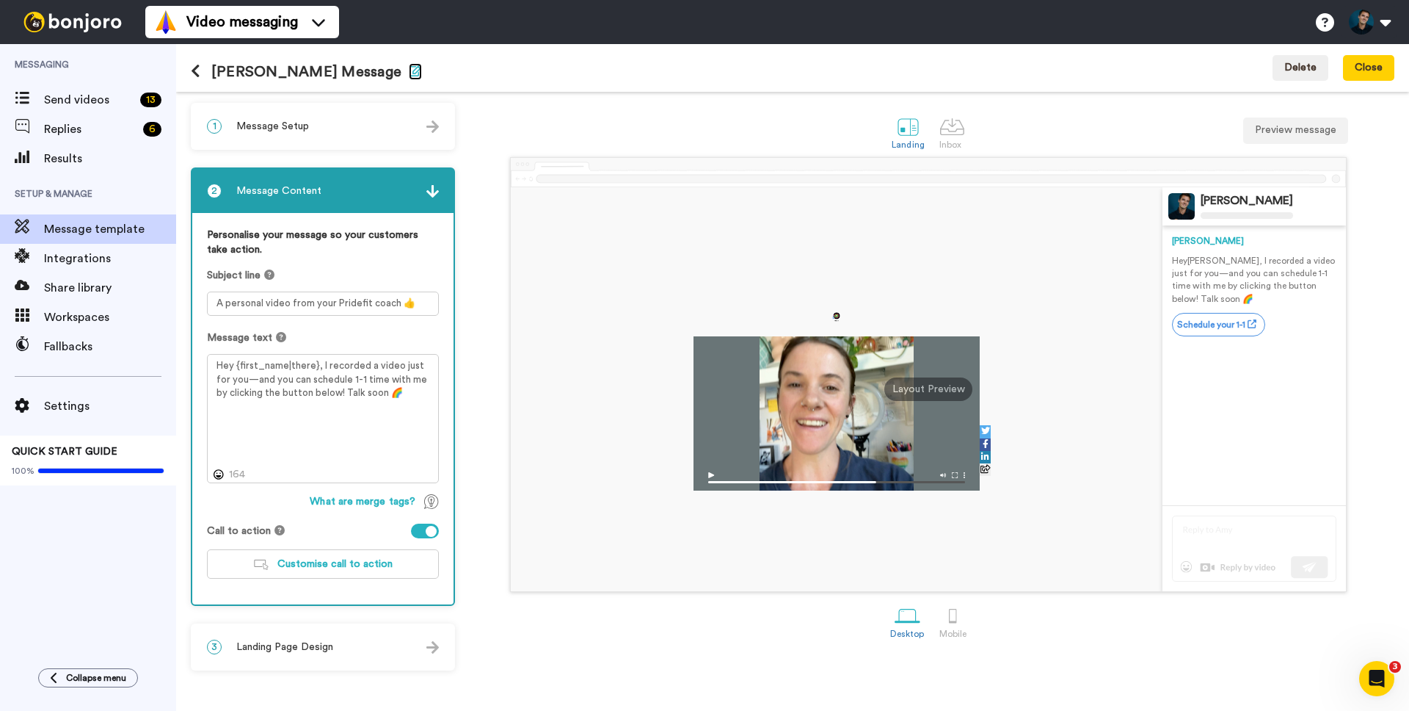
click at [409, 68] on icon "button" at bounding box center [415, 71] width 13 height 12
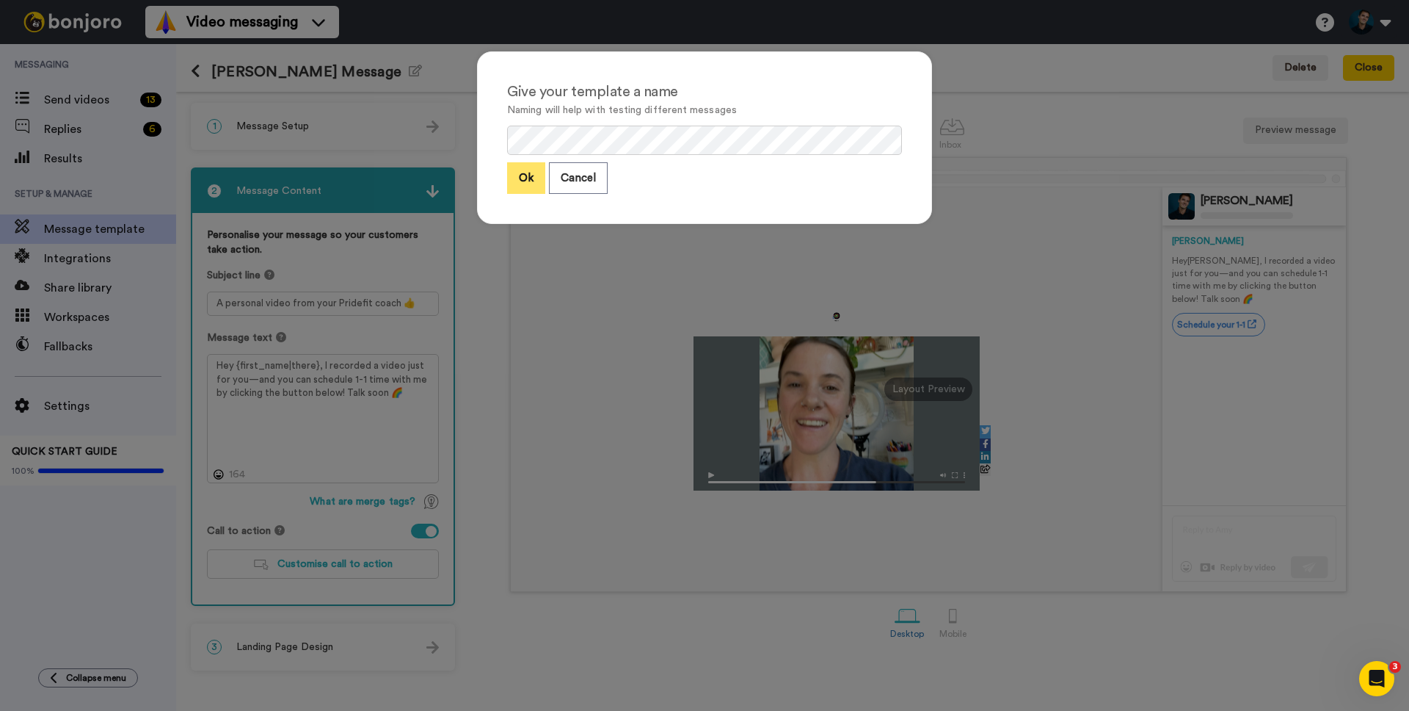
click at [523, 181] on button "Ok" at bounding box center [526, 178] width 38 height 32
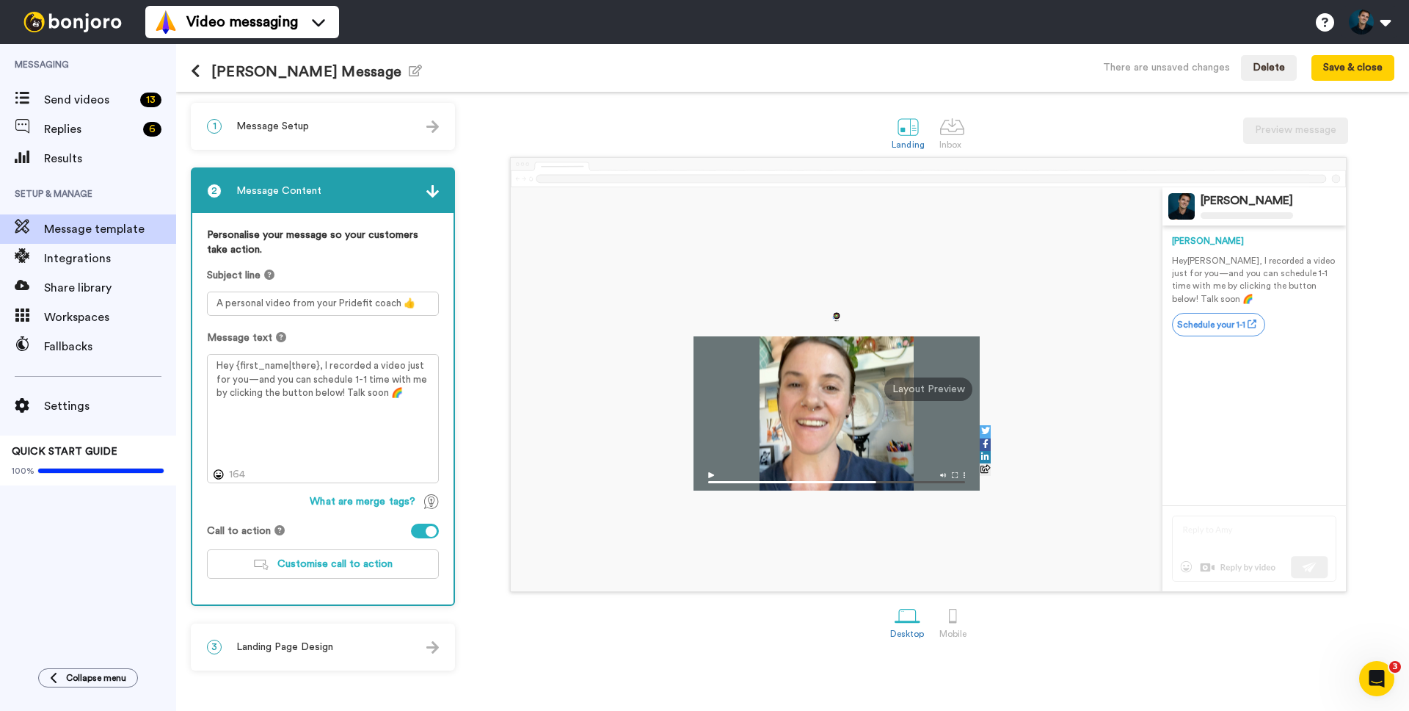
click at [196, 74] on icon at bounding box center [196, 71] width 10 height 15
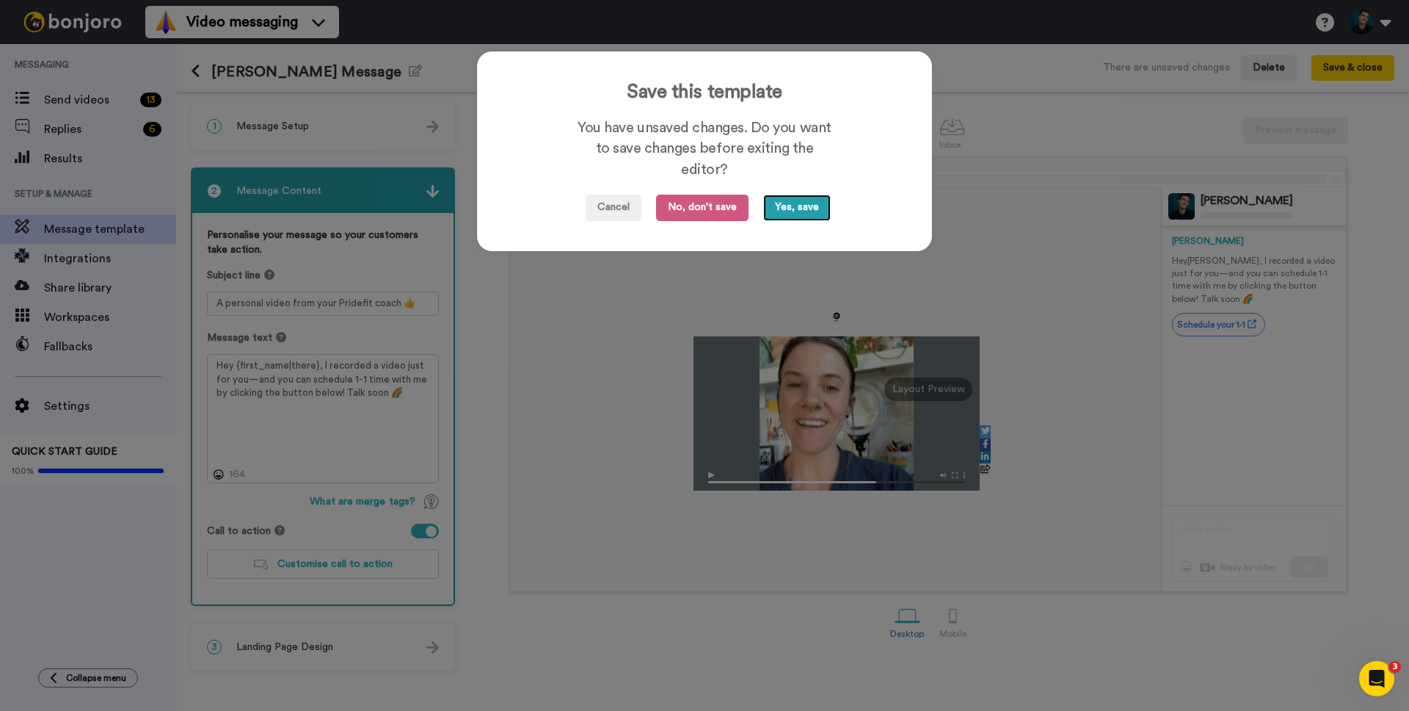
drag, startPoint x: 811, startPoint y: 211, endPoint x: 819, endPoint y: 229, distance: 19.4
click at [811, 211] on button "Yes, save" at bounding box center [797, 208] width 68 height 26
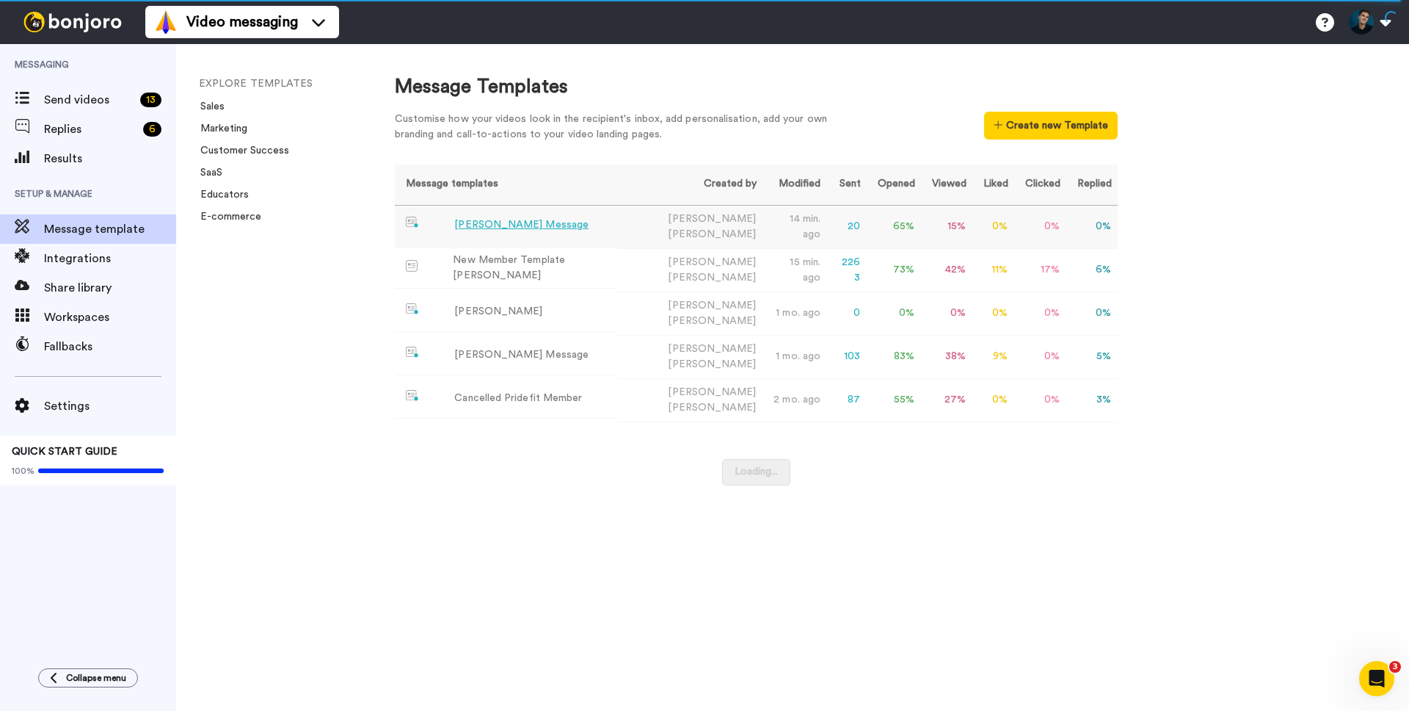
click at [498, 226] on div "Sean Message" at bounding box center [521, 224] width 134 height 15
click at [68, 323] on span "Workspaces" at bounding box center [110, 317] width 132 height 18
click at [68, 314] on span "Workspaces" at bounding box center [110, 317] width 132 height 18
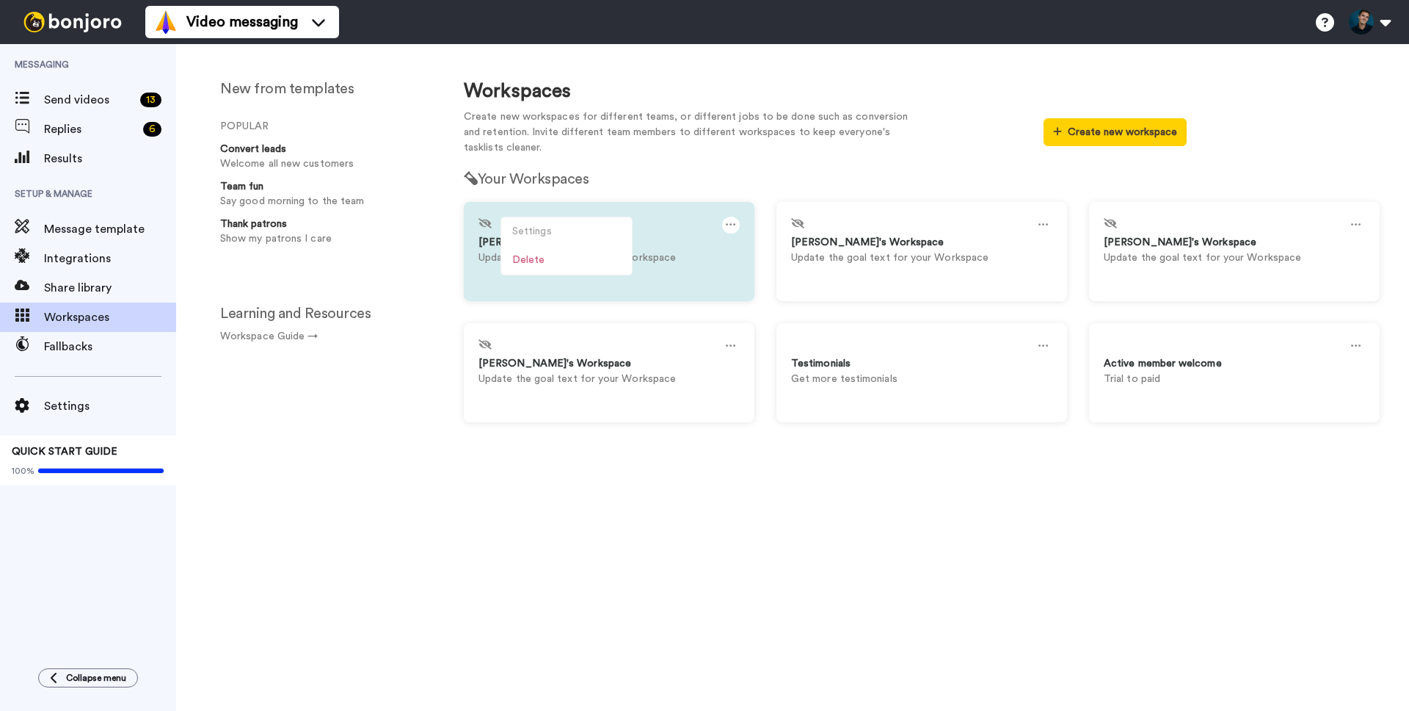
click at [703, 248] on div "[PERSON_NAME]'s Workspace" at bounding box center [609, 242] width 261 height 15
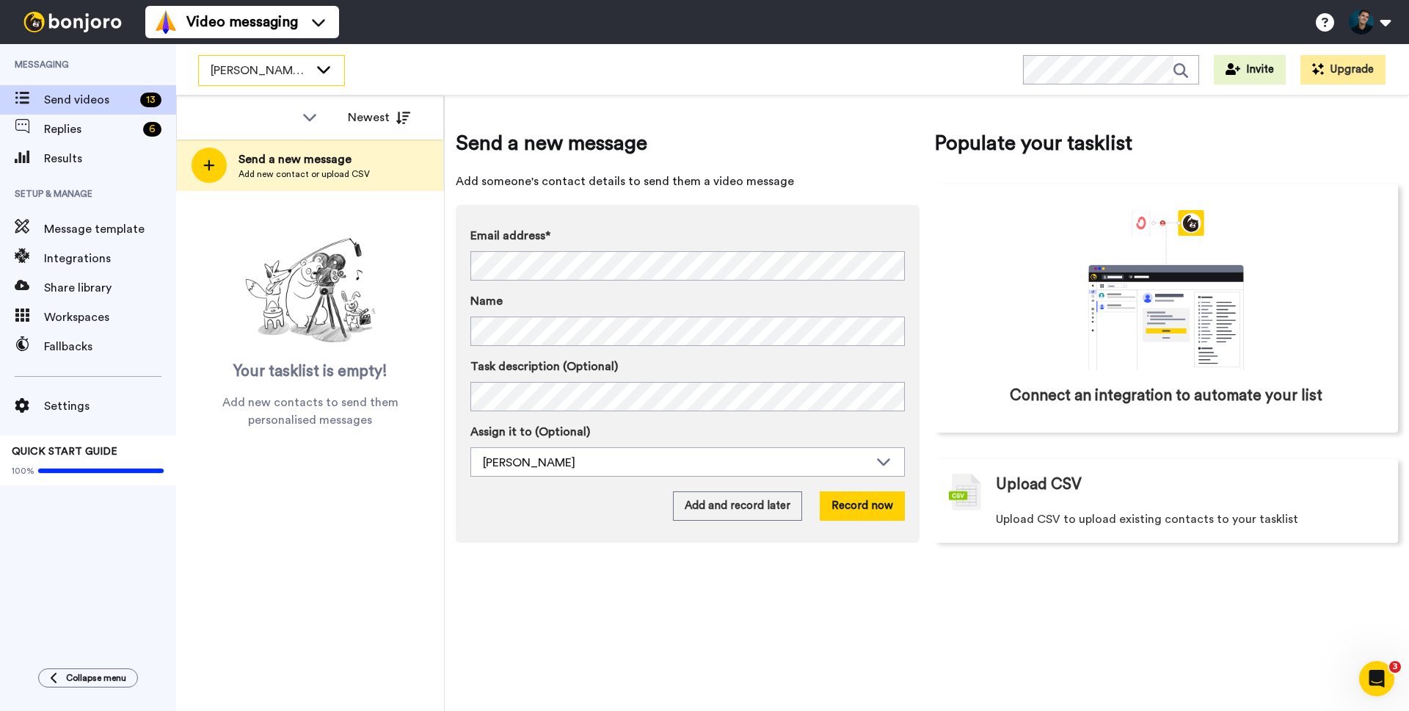
click at [302, 69] on span "[PERSON_NAME]'s Workspace" at bounding box center [260, 71] width 98 height 18
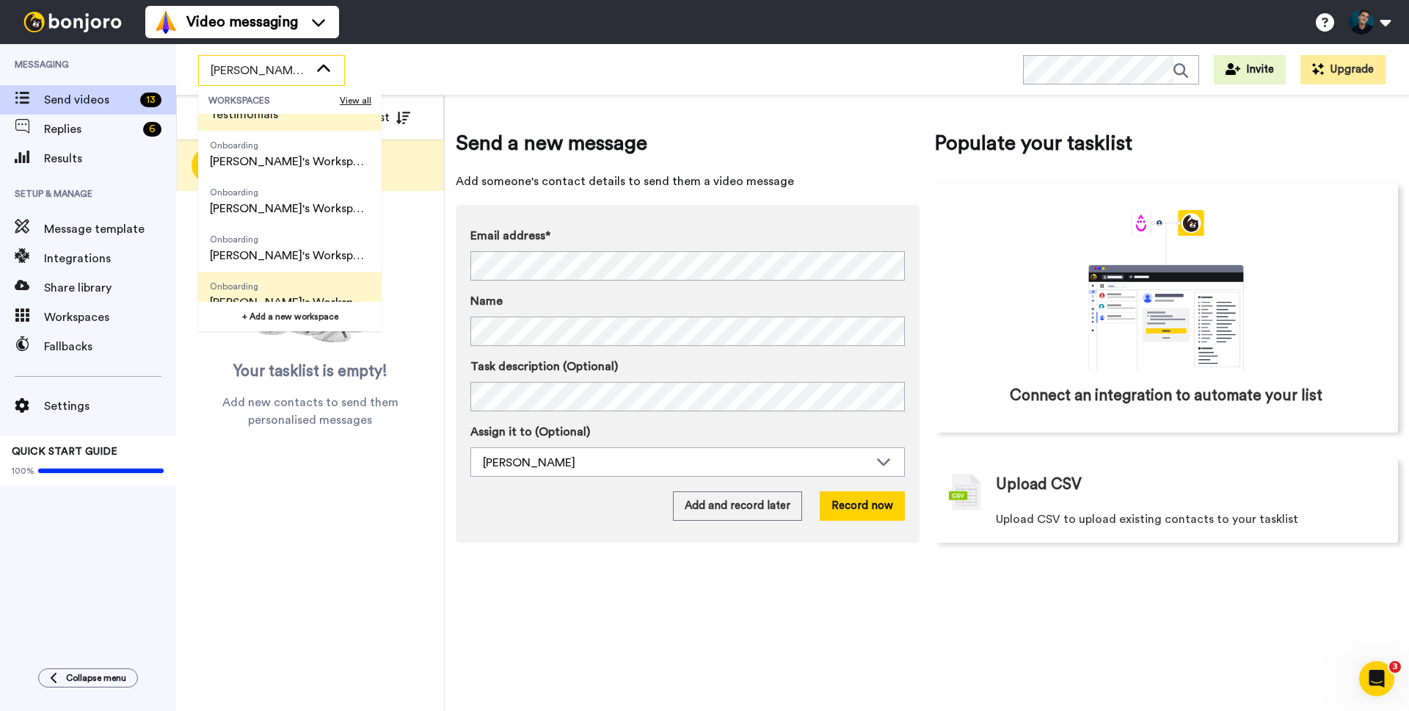
scroll to position [141, 0]
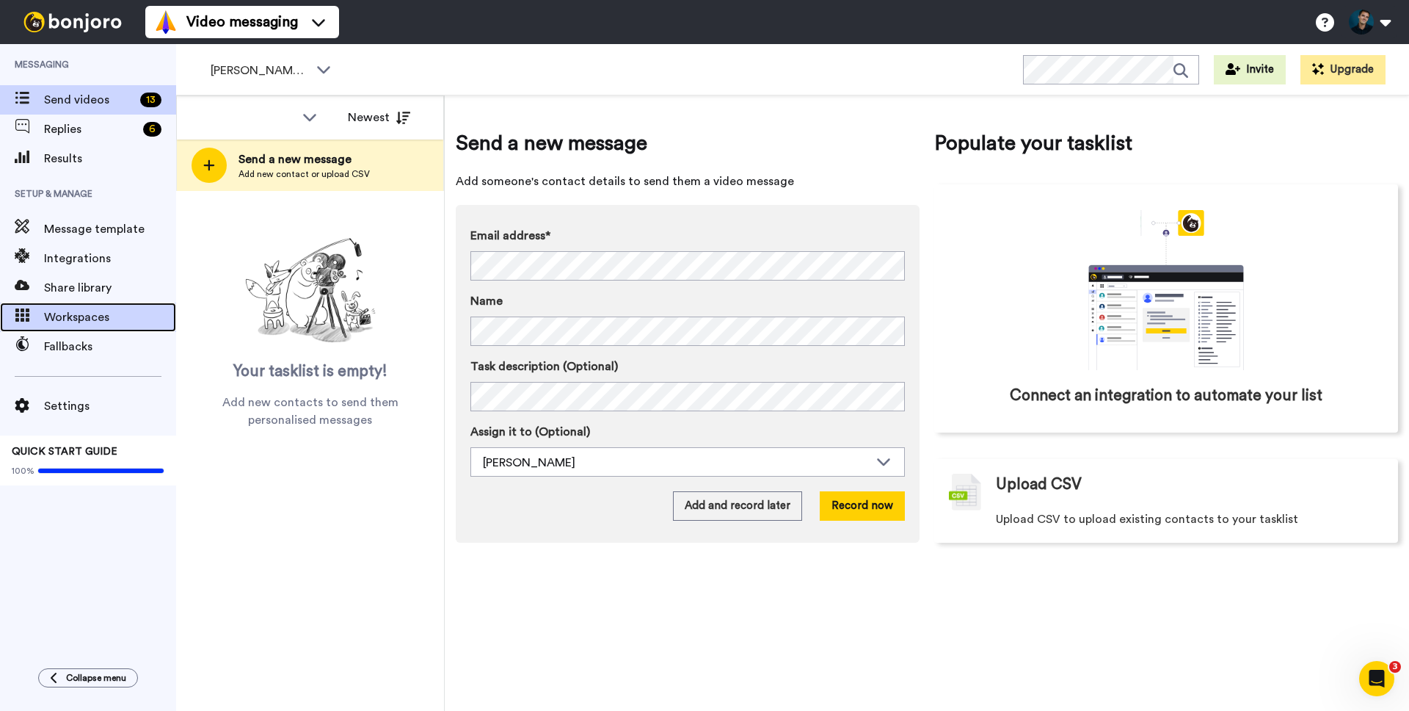
click at [85, 319] on span "Workspaces" at bounding box center [110, 317] width 132 height 18
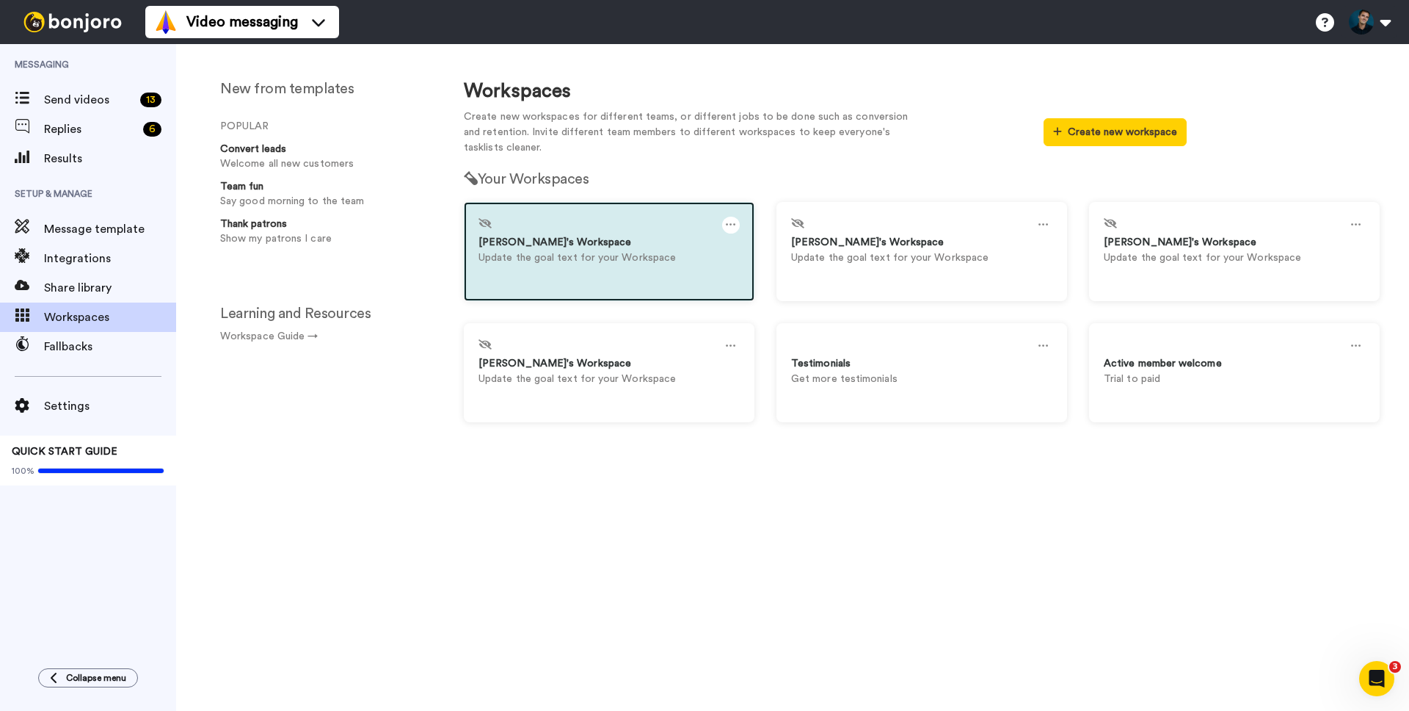
click at [733, 221] on icon at bounding box center [731, 225] width 10 height 16
click at [730, 223] on icon at bounding box center [731, 225] width 10 height 16
click at [578, 231] on div "Settings" at bounding box center [566, 231] width 131 height 29
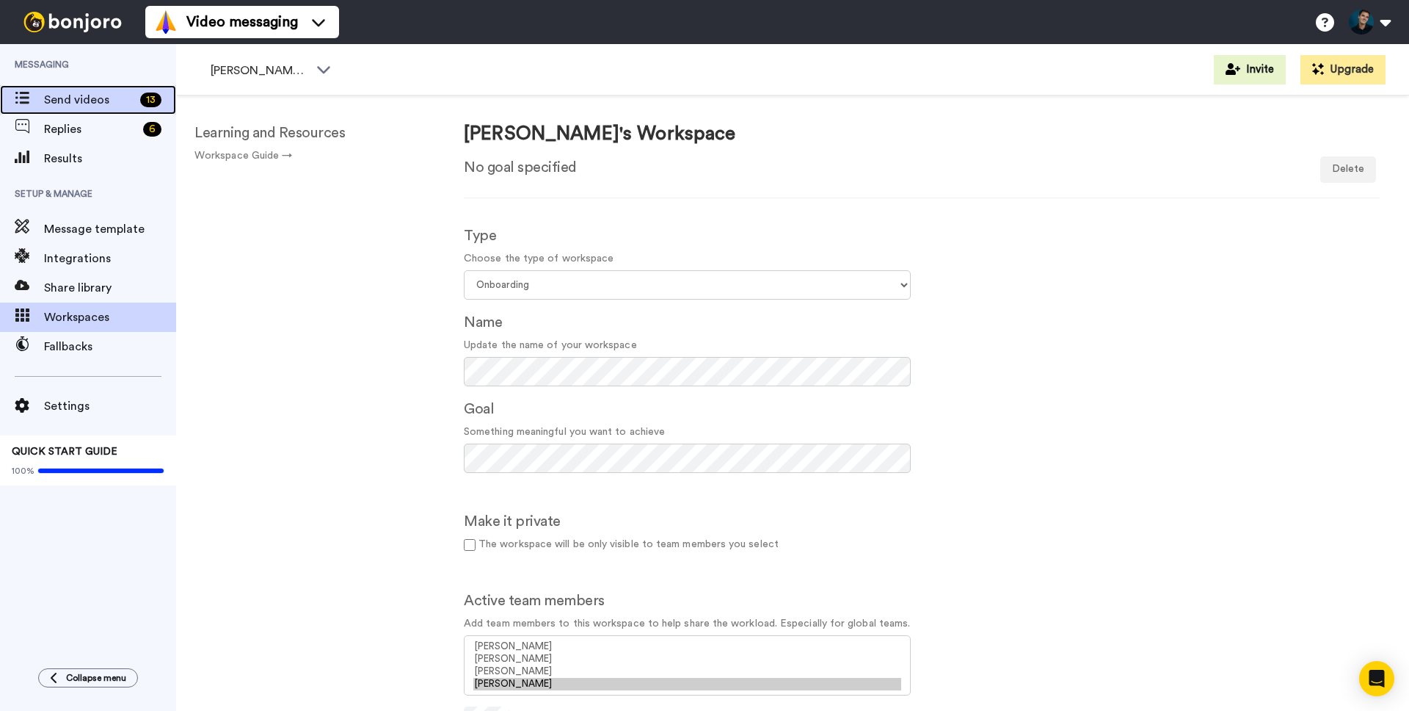
click at [91, 103] on span "Send videos" at bounding box center [89, 100] width 90 height 18
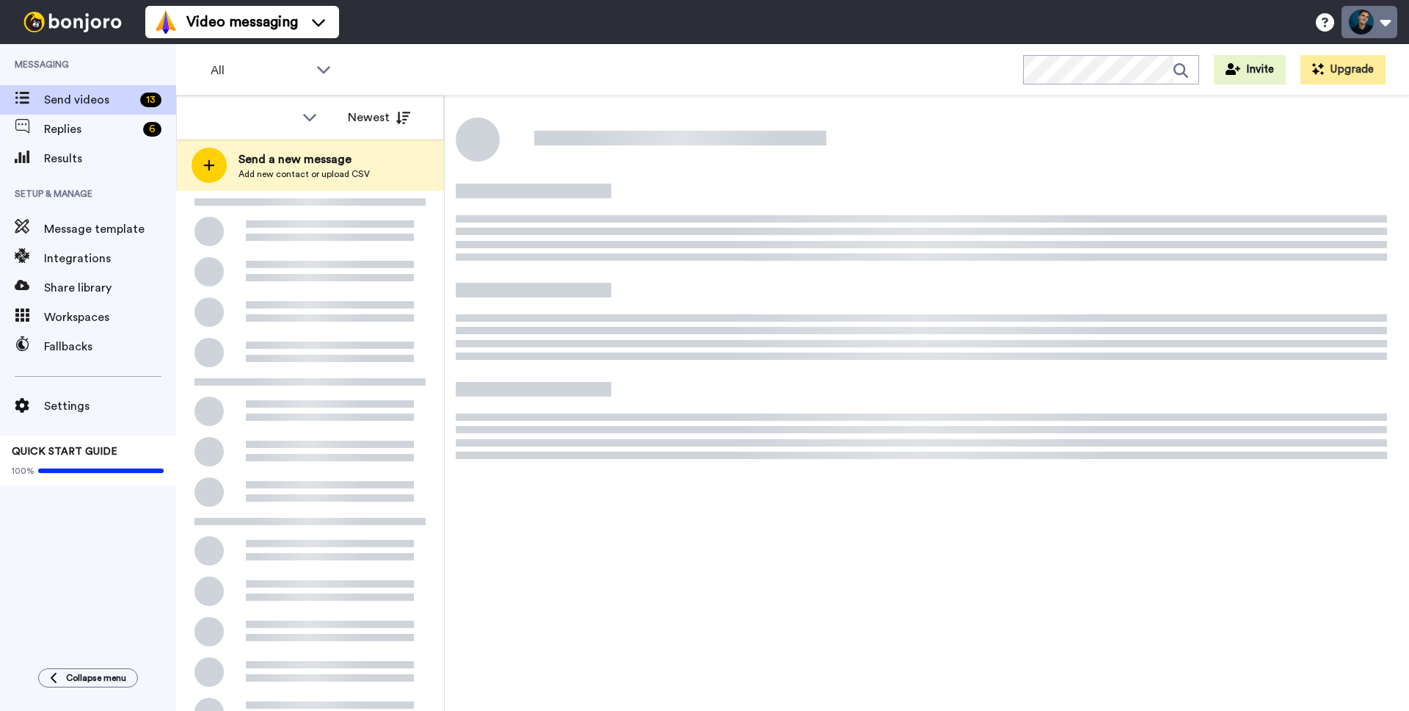
click at [1369, 25] on button at bounding box center [1370, 22] width 56 height 32
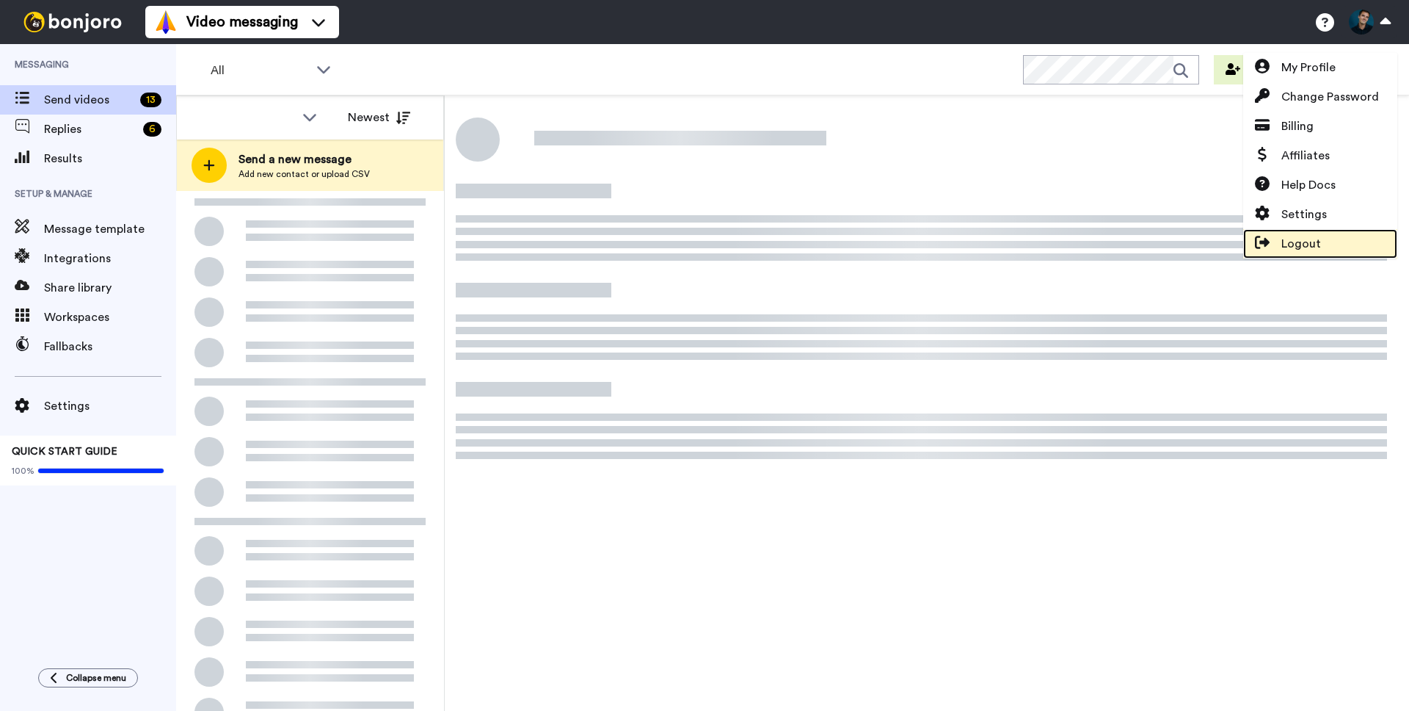
click at [1298, 247] on span "Logout" at bounding box center [1302, 244] width 40 height 18
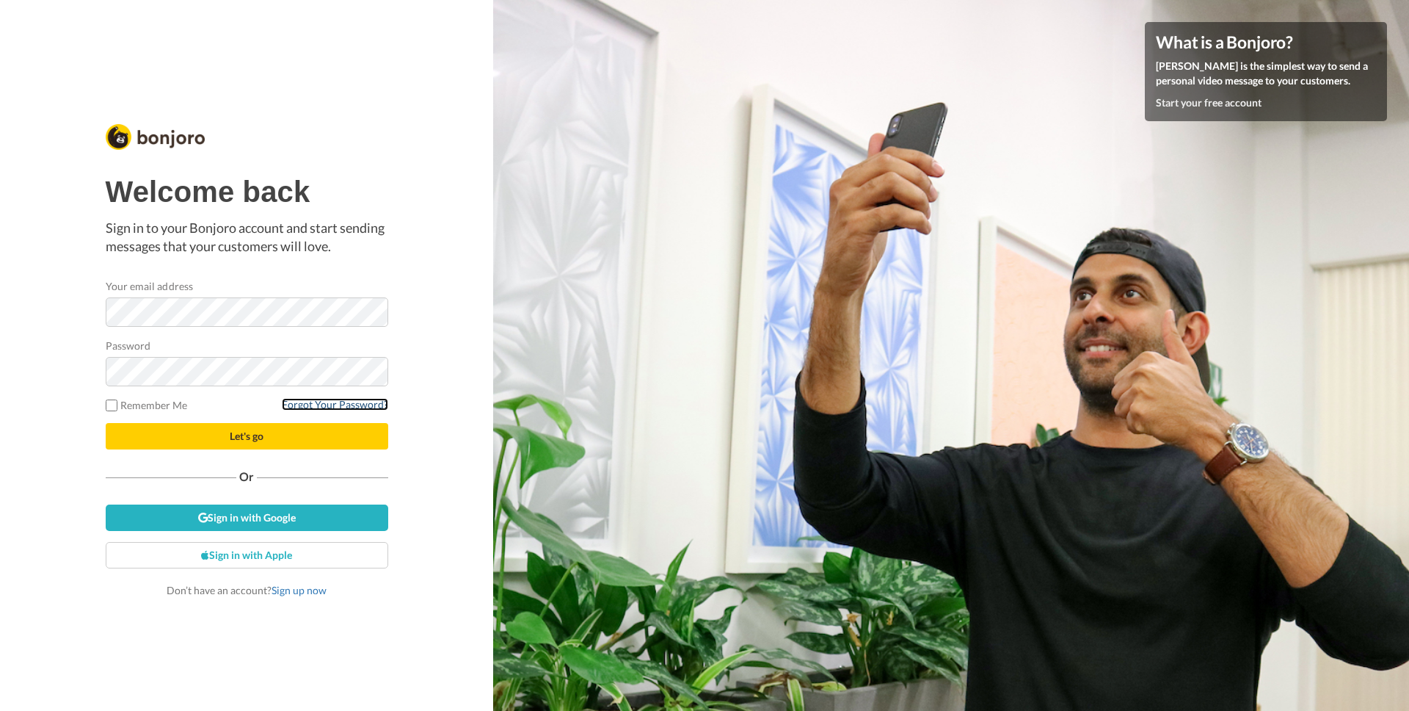
click at [299, 409] on link "Forgot Your Password?" at bounding box center [335, 404] width 106 height 12
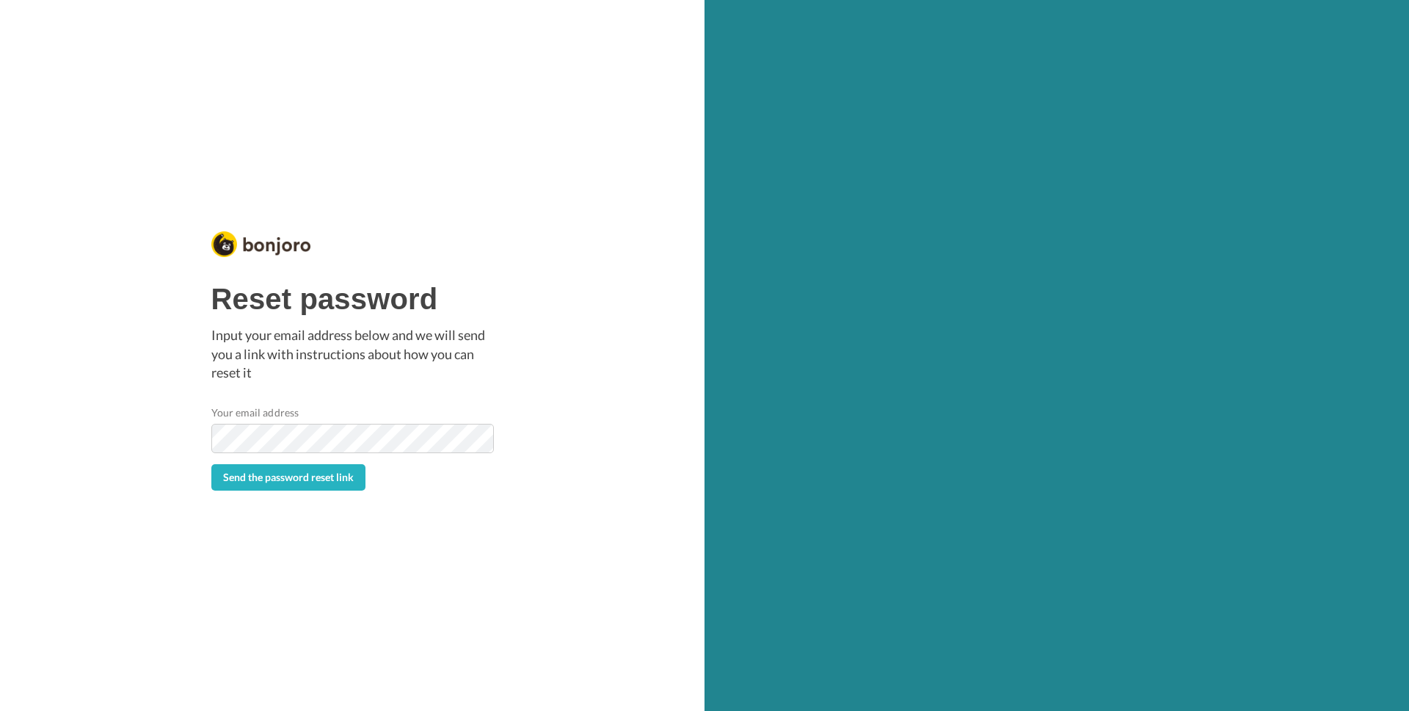
click at [265, 526] on div "Reset password Input your email address below and we will send you a link with …" at bounding box center [352, 355] width 705 height 711
click at [269, 484] on button "Send the password reset link" at bounding box center [288, 477] width 154 height 26
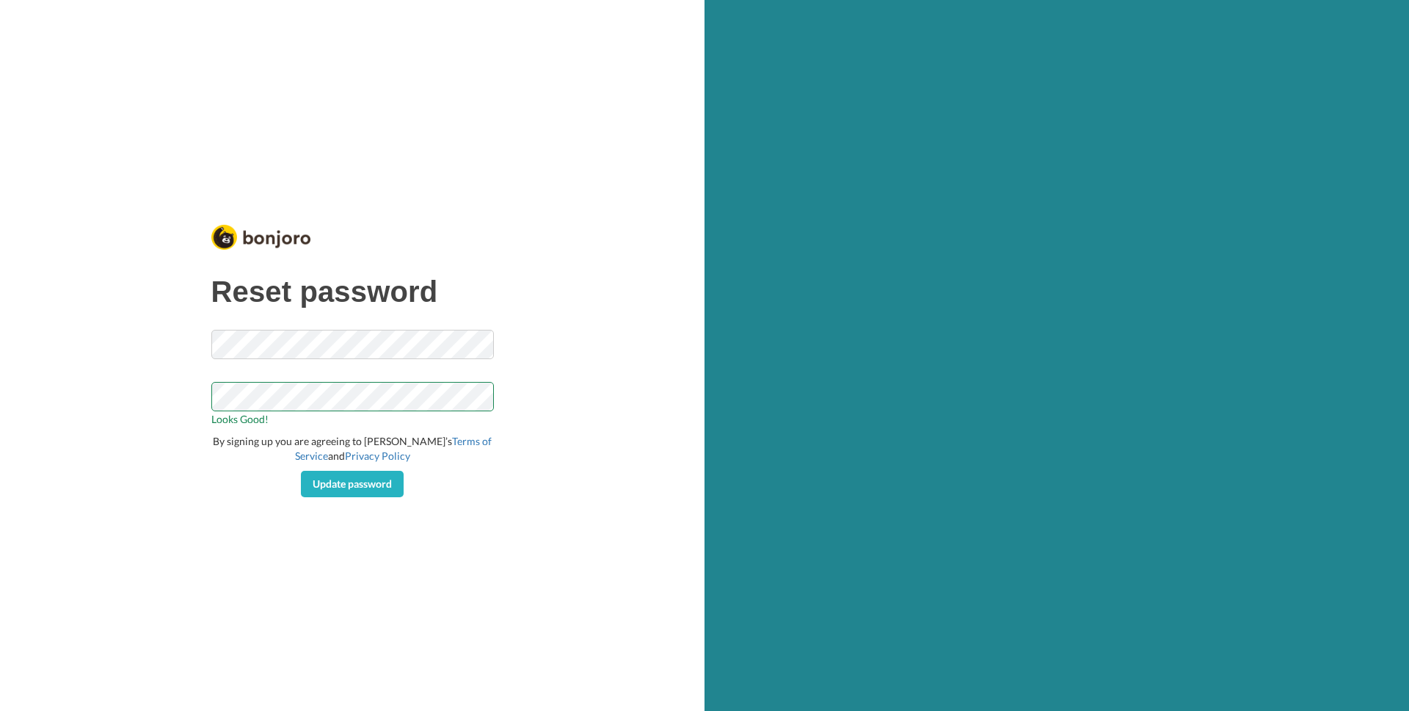
click at [286, 566] on div "Reset password Looks Good! By signing up you are agreeing to Bonjoro’s Terms of…" at bounding box center [352, 355] width 705 height 711
click at [256, 570] on div "Reset password Looks Good! By signing up you are agreeing to Bonjoro’s Terms of…" at bounding box center [352, 355] width 705 height 711
click at [349, 479] on span "Update password" at bounding box center [352, 483] width 79 height 12
